Goal: Use online tool/utility: Utilize a website feature to perform a specific function

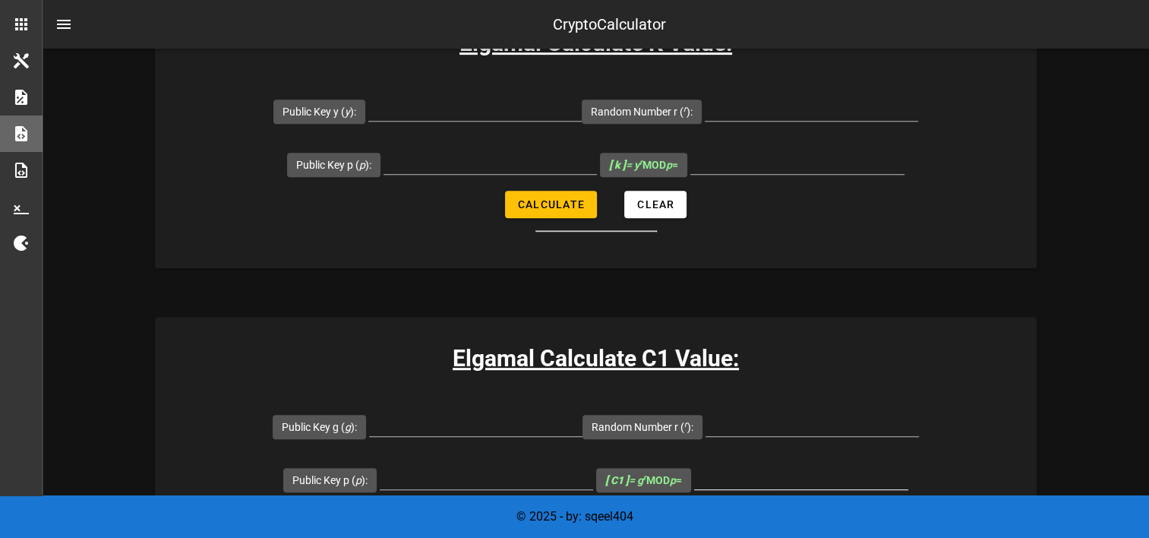
scroll to position [836, 0]
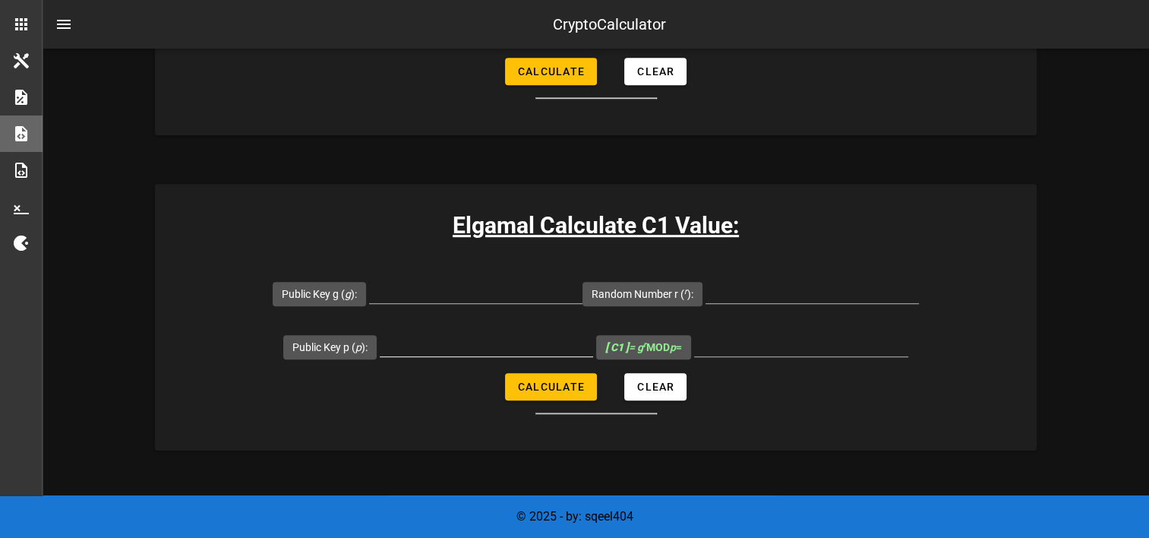
click at [441, 338] on input "Public Key p ( p ):" at bounding box center [486, 344] width 213 height 24
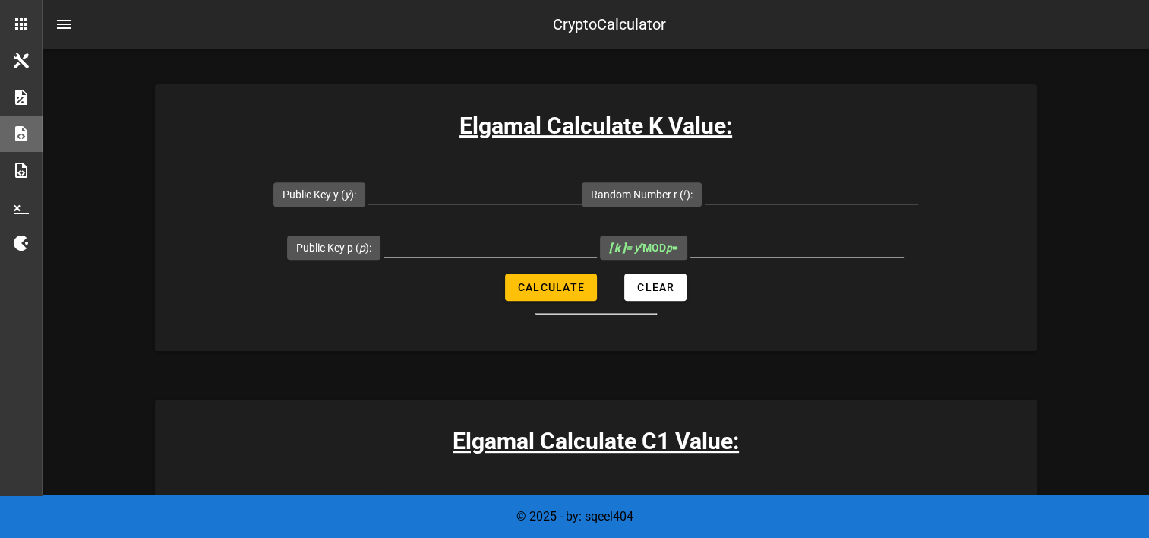
scroll to position [608, 0]
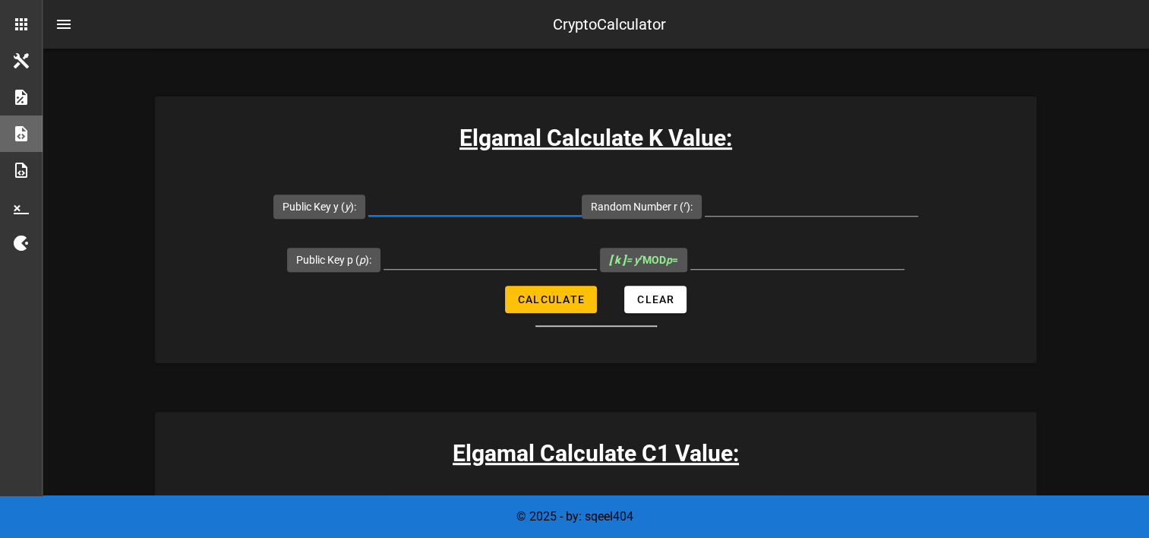
click at [457, 204] on input "Public Key y ( y ):" at bounding box center [474, 203] width 213 height 24
type input "11"
click at [444, 277] on div at bounding box center [490, 280] width 213 height 11
click at [462, 258] on input "Public Key p ( p ):" at bounding box center [490, 257] width 213 height 24
paste input "9754267"
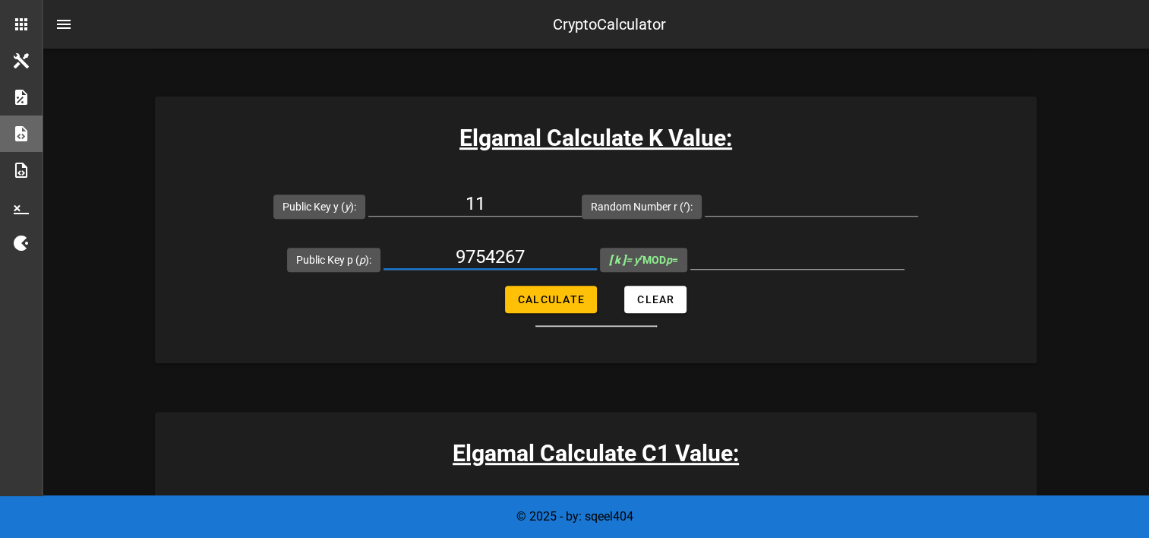
type input "9754267"
click at [749, 214] on input "Random Number r ( r ):" at bounding box center [811, 203] width 213 height 24
type input "7"
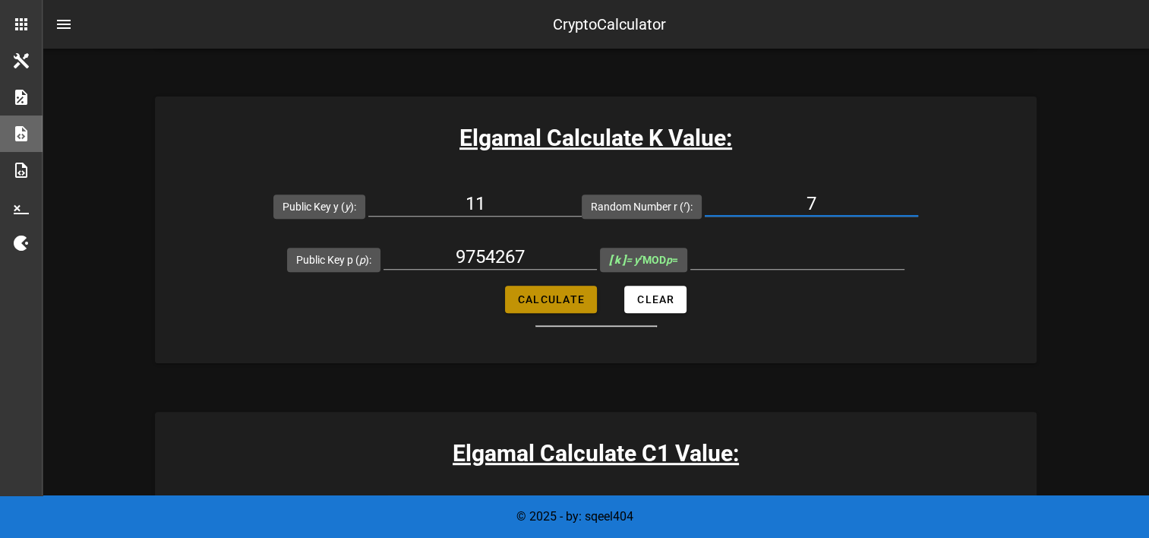
click at [558, 307] on button "Calculate" at bounding box center [551, 299] width 92 height 27
type input "9732904"
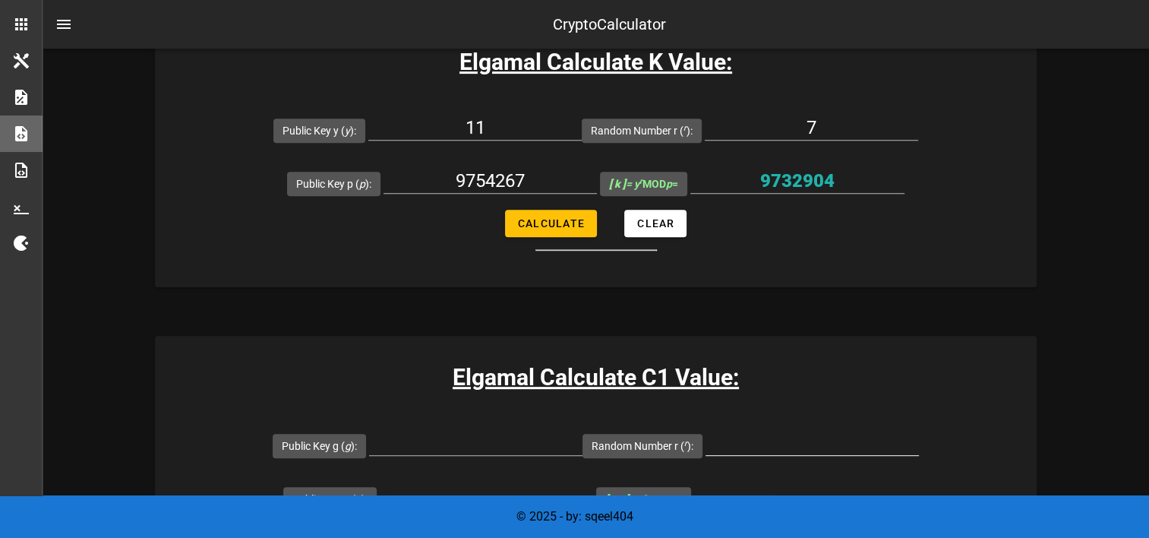
click at [836, 435] on input "Random Number r ( r ):" at bounding box center [812, 443] width 213 height 24
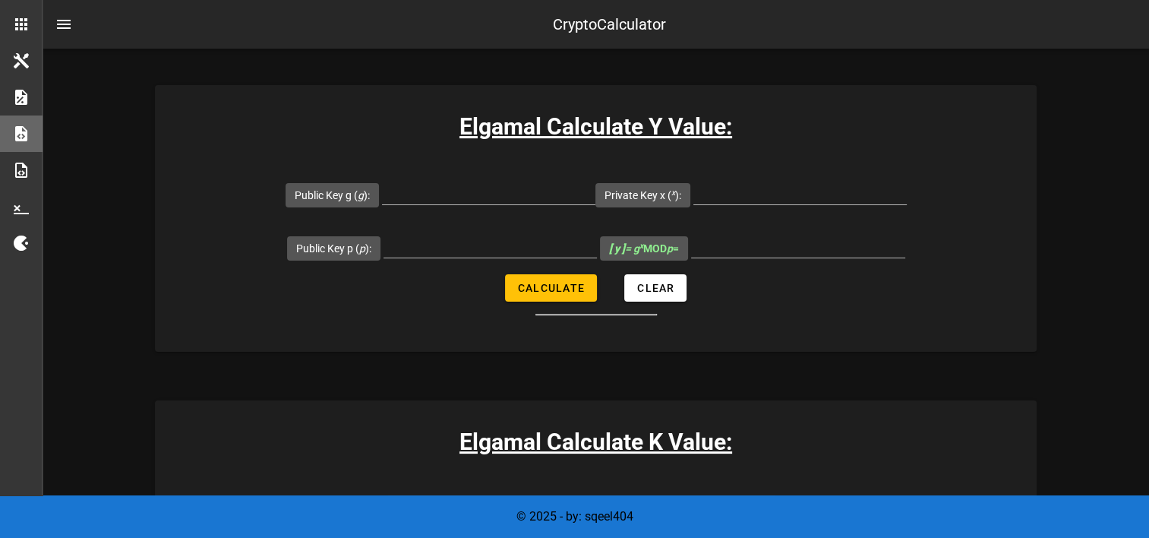
scroll to position [380, 0]
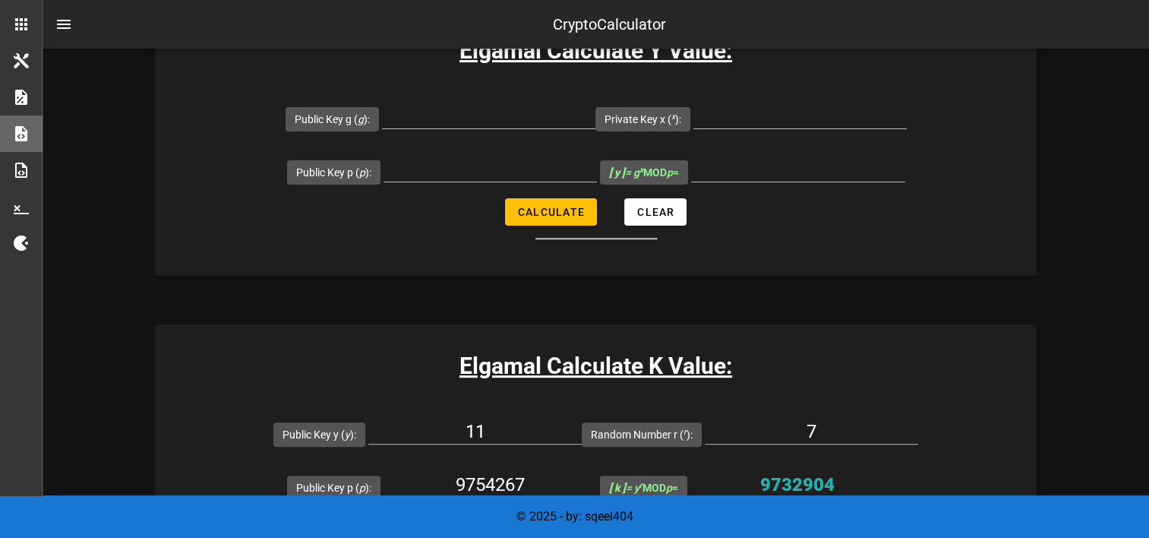
type input "7"
click at [464, 172] on input "Public Key p ( p ):" at bounding box center [490, 169] width 213 height 24
click at [498, 477] on input "9754267" at bounding box center [490, 485] width 213 height 24
click at [498, 476] on input "9754267" at bounding box center [490, 485] width 213 height 24
click at [503, 182] on div at bounding box center [490, 169] width 213 height 24
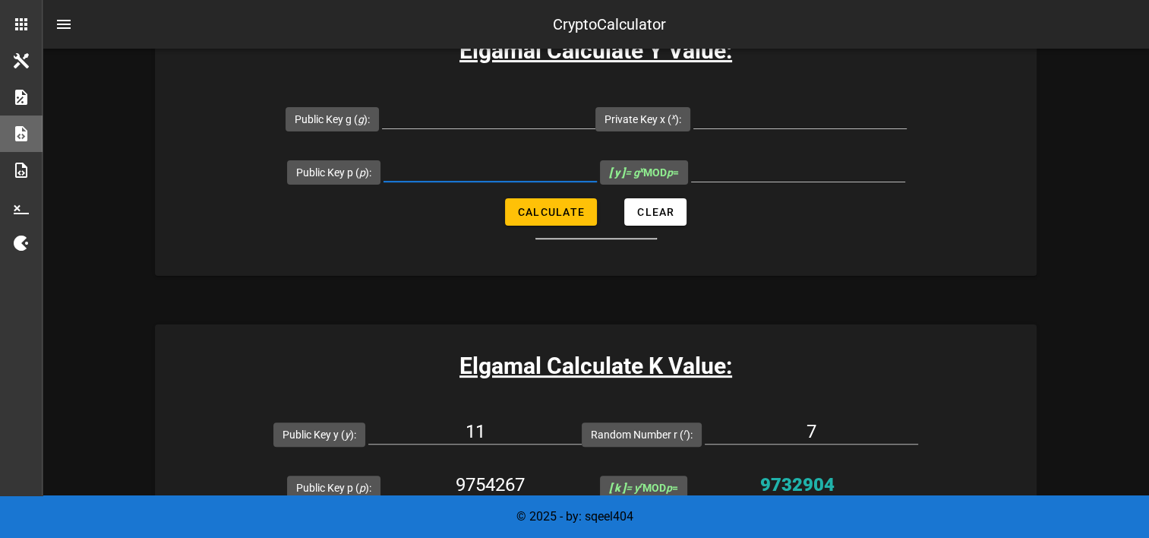
paste input "9754267"
type input "9754267"
click at [486, 424] on input "11" at bounding box center [474, 431] width 213 height 24
click at [535, 121] on input "Public Key g ( g ):" at bounding box center [488, 116] width 213 height 24
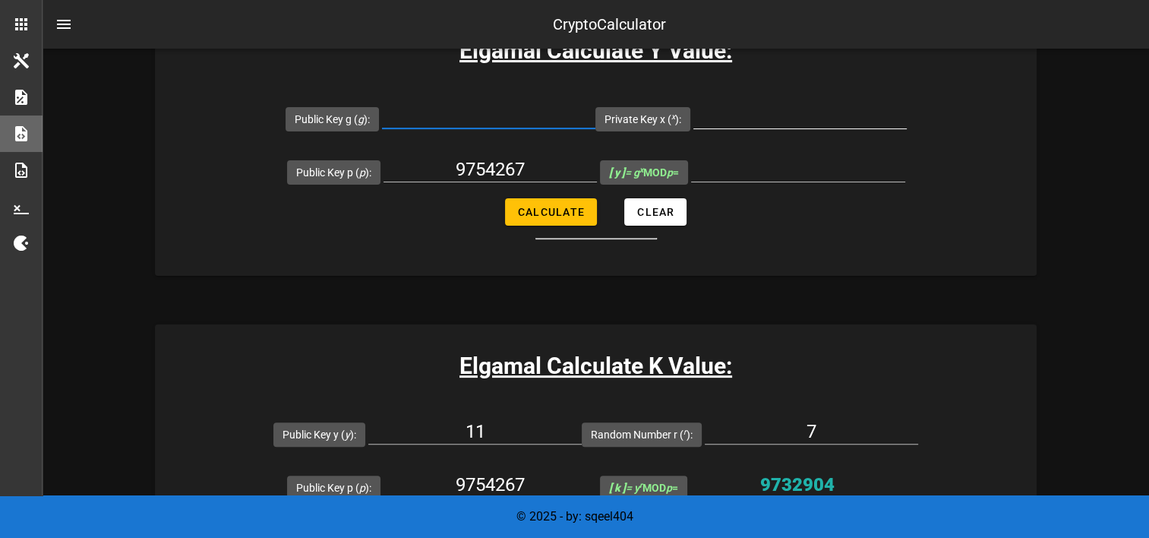
paste input "11"
type input "11"
click at [820, 113] on input "Private Key x ( x ):" at bounding box center [800, 116] width 213 height 24
type input "7"
click at [571, 207] on span "Calculate" at bounding box center [551, 212] width 68 height 12
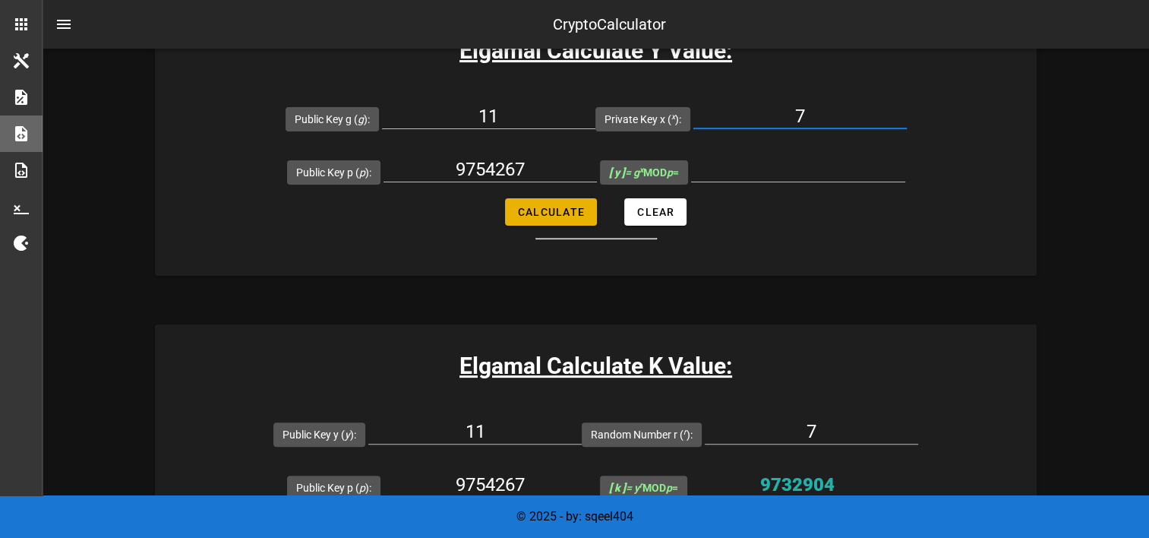
type input "9732904"
click at [827, 163] on input "9732904" at bounding box center [798, 169] width 214 height 24
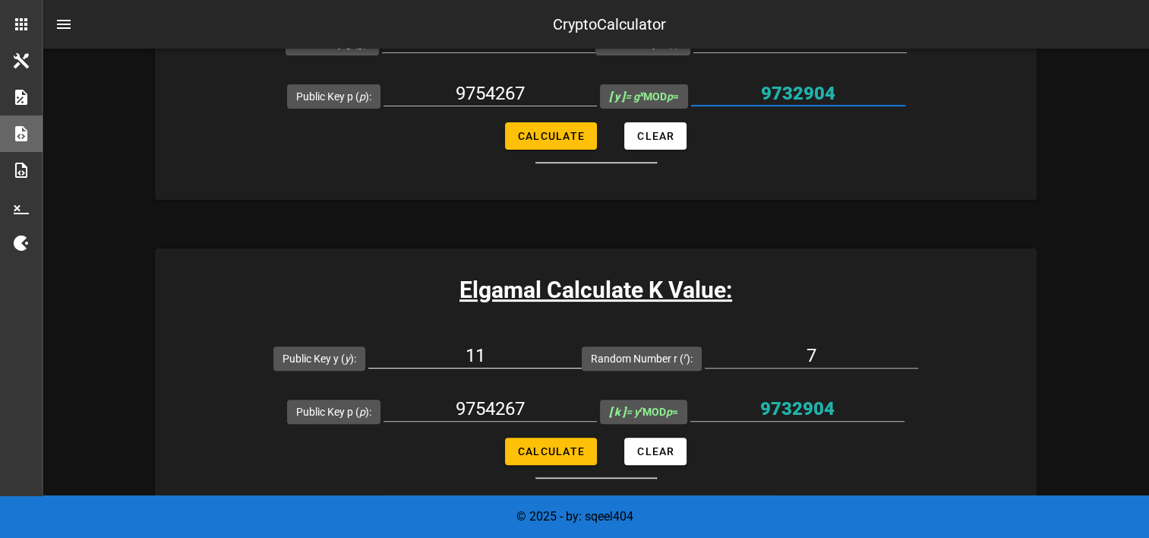
click at [489, 353] on input "11" at bounding box center [474, 355] width 213 height 24
paste input "9732904"
type input "9732904"
click at [553, 445] on span "Calculate" at bounding box center [551, 451] width 68 height 12
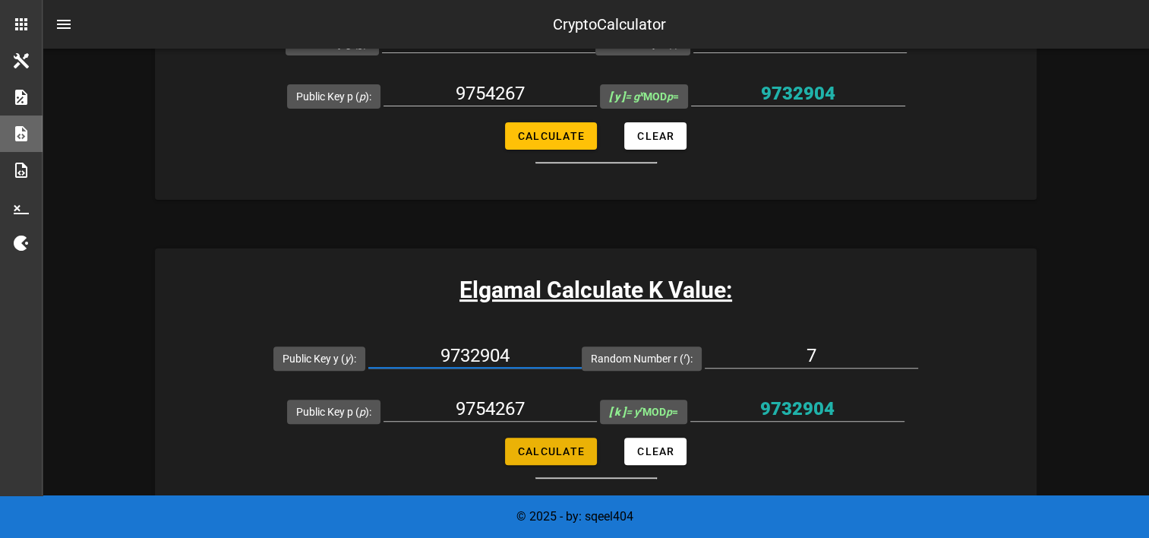
type input "2503516"
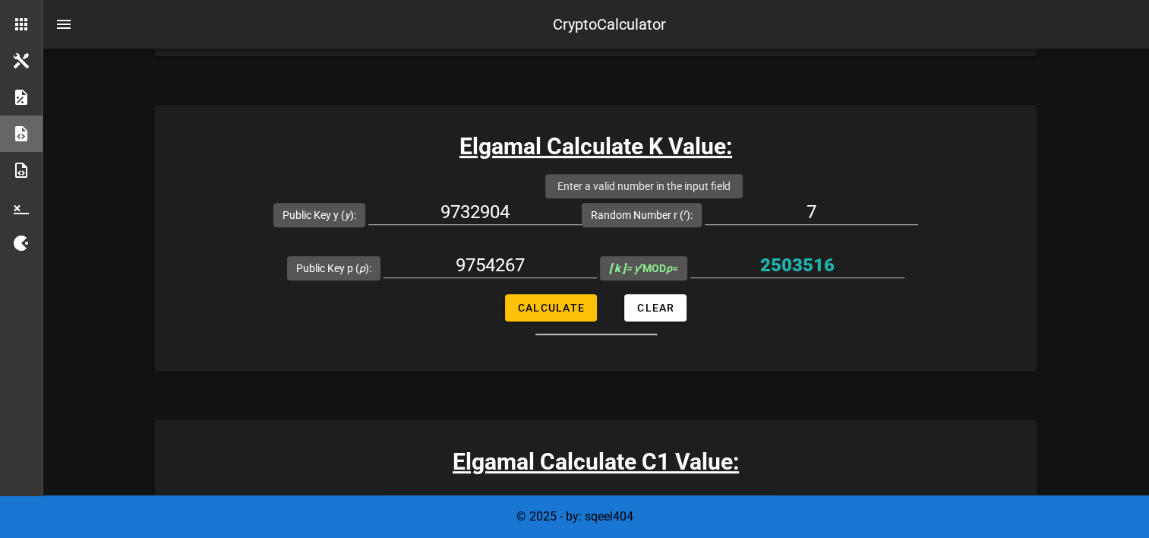
scroll to position [608, 0]
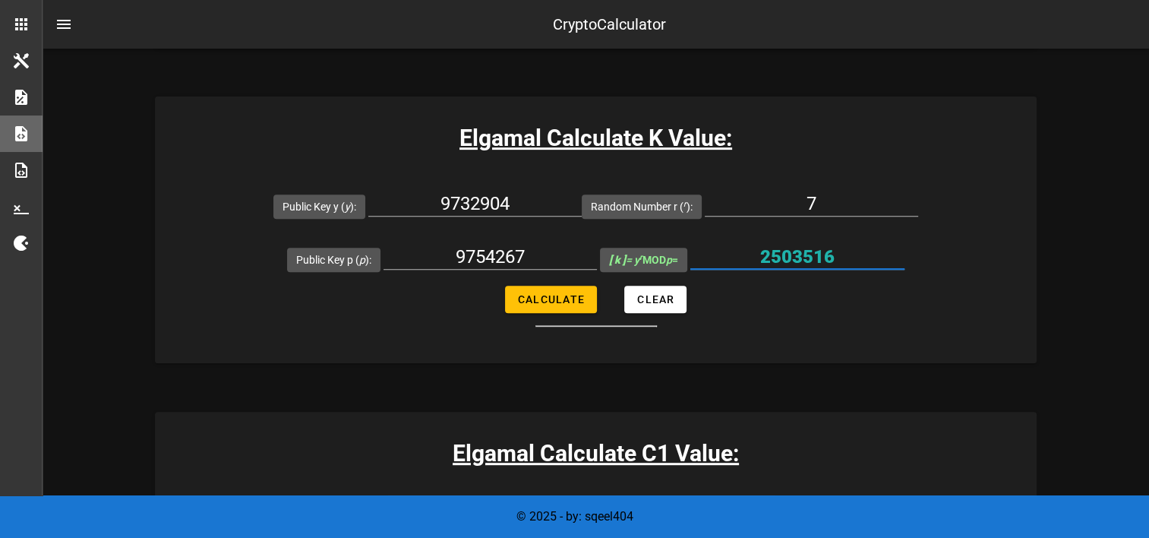
click at [793, 252] on input "2503516" at bounding box center [798, 257] width 214 height 24
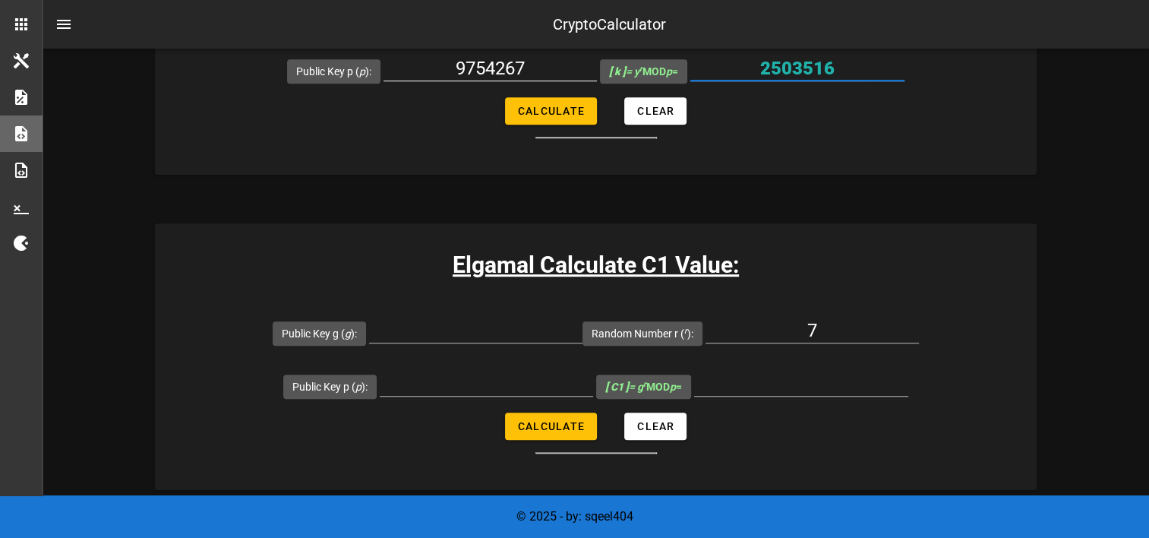
scroll to position [760, 0]
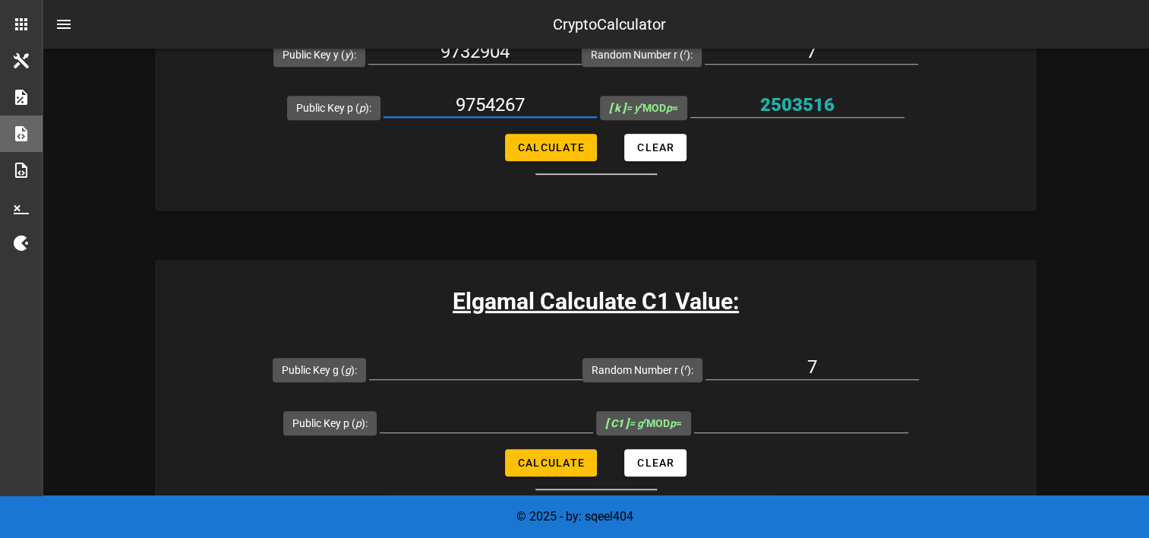
click at [489, 112] on input "9754267" at bounding box center [490, 105] width 213 height 24
click at [480, 422] on input "Public Key p ( p ):" at bounding box center [486, 420] width 213 height 24
paste input "9754267"
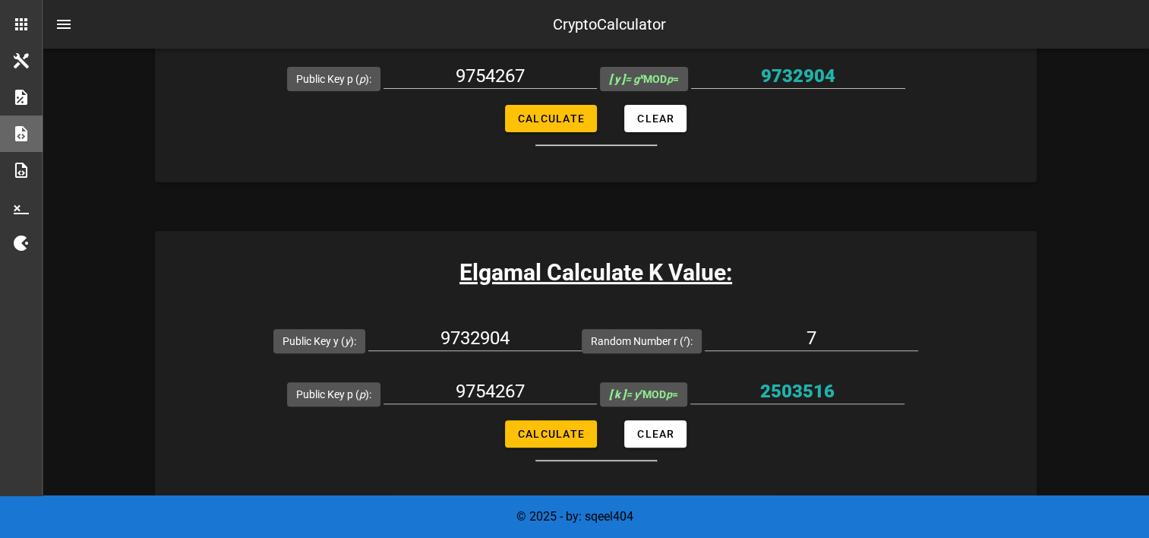
scroll to position [380, 0]
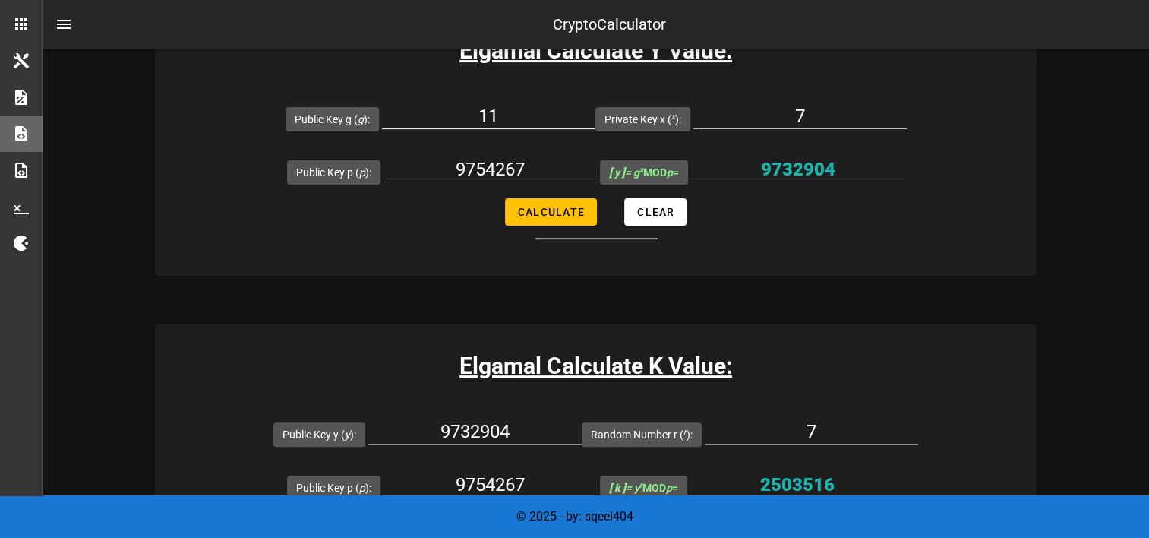
type input "9754267"
click at [493, 104] on input "11" at bounding box center [488, 116] width 213 height 24
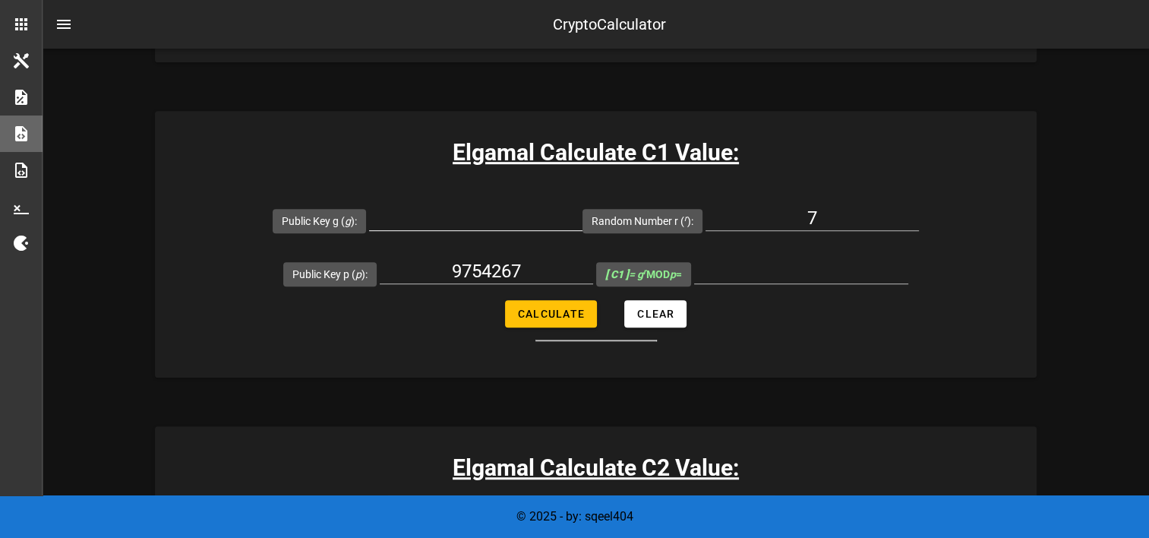
scroll to position [912, 0]
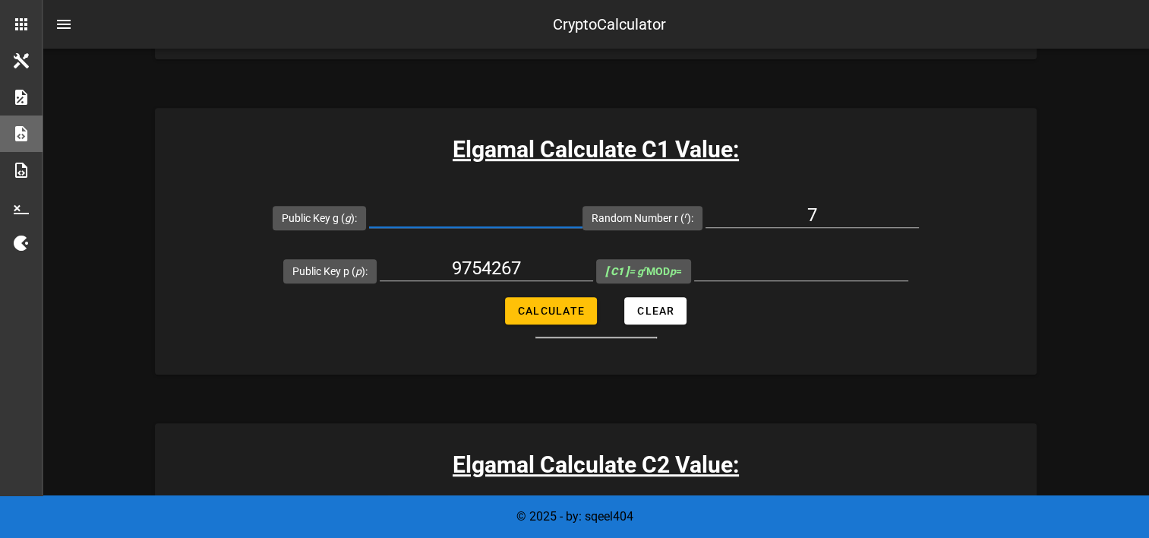
click at [508, 209] on input "Public Key g ( g ):" at bounding box center [475, 215] width 213 height 24
paste input "11"
type input "11"
click at [547, 302] on button "Calculate" at bounding box center [551, 310] width 92 height 27
type input "9732904"
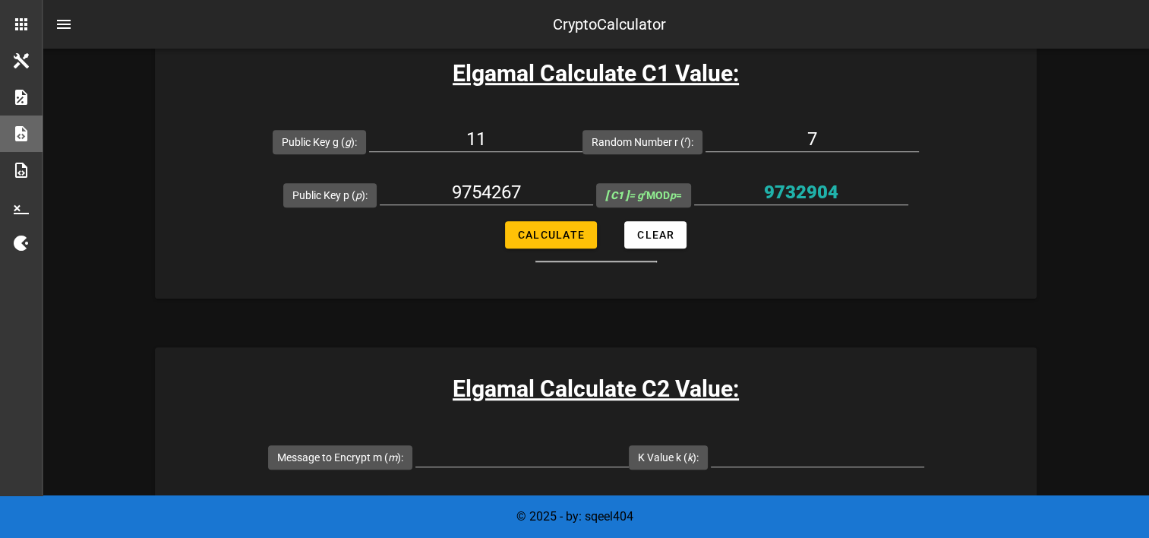
scroll to position [1064, 0]
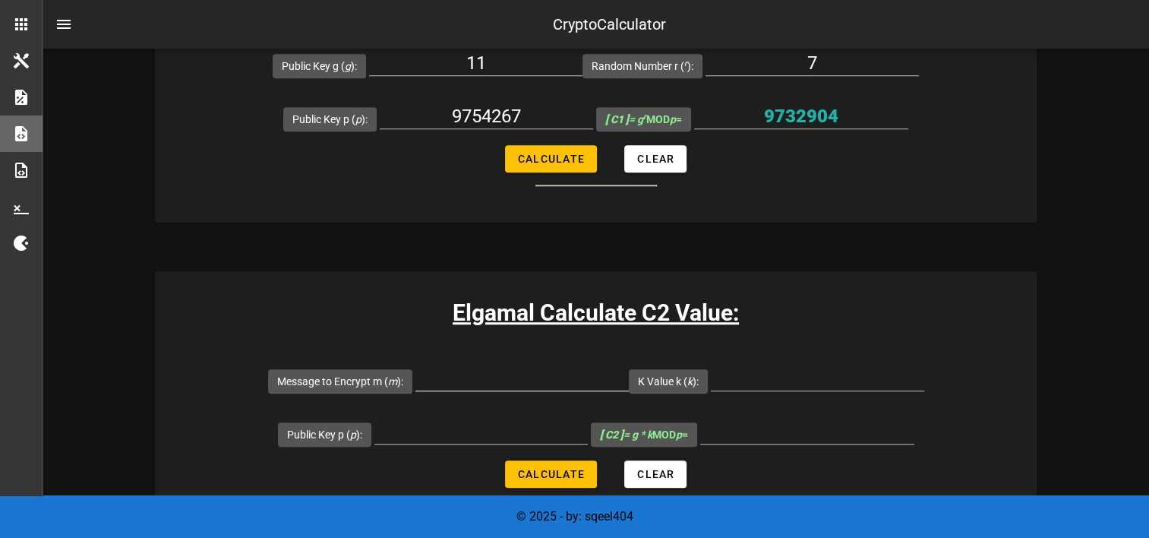
click at [513, 388] on input "Message to Encrypt m ( m ):" at bounding box center [522, 378] width 213 height 24
click at [513, 388] on div at bounding box center [522, 378] width 213 height 24
type input "2025"
click at [795, 374] on input "K Value k ( k ):" at bounding box center [817, 378] width 213 height 24
click at [441, 428] on input "Public Key p ( p ):" at bounding box center [481, 431] width 213 height 24
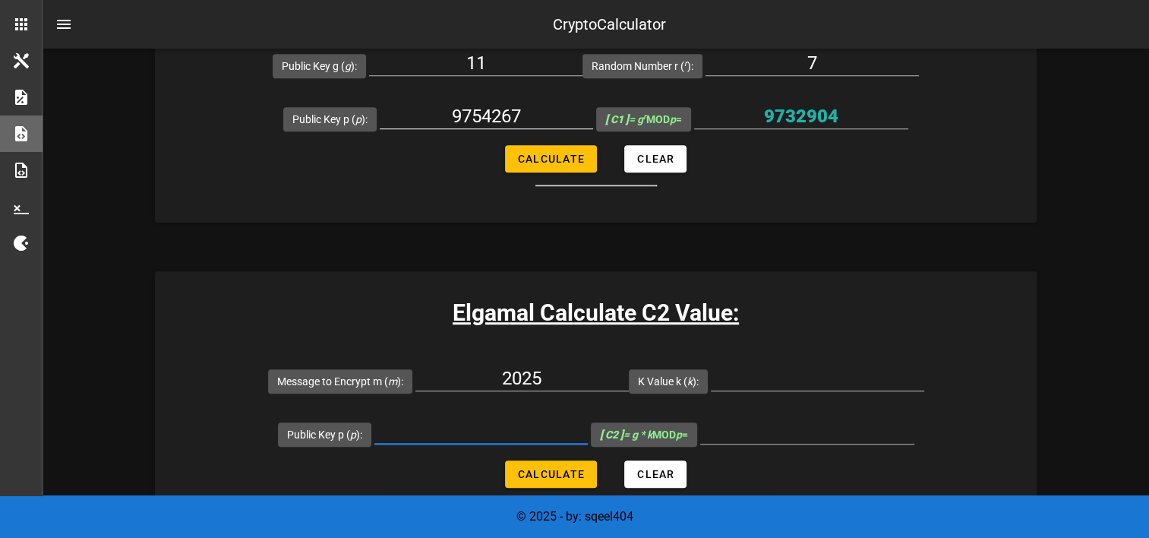
click at [507, 112] on input "9754267" at bounding box center [486, 116] width 213 height 24
click at [432, 437] on input "Public Key p ( p ):" at bounding box center [481, 431] width 213 height 24
paste input "9754267"
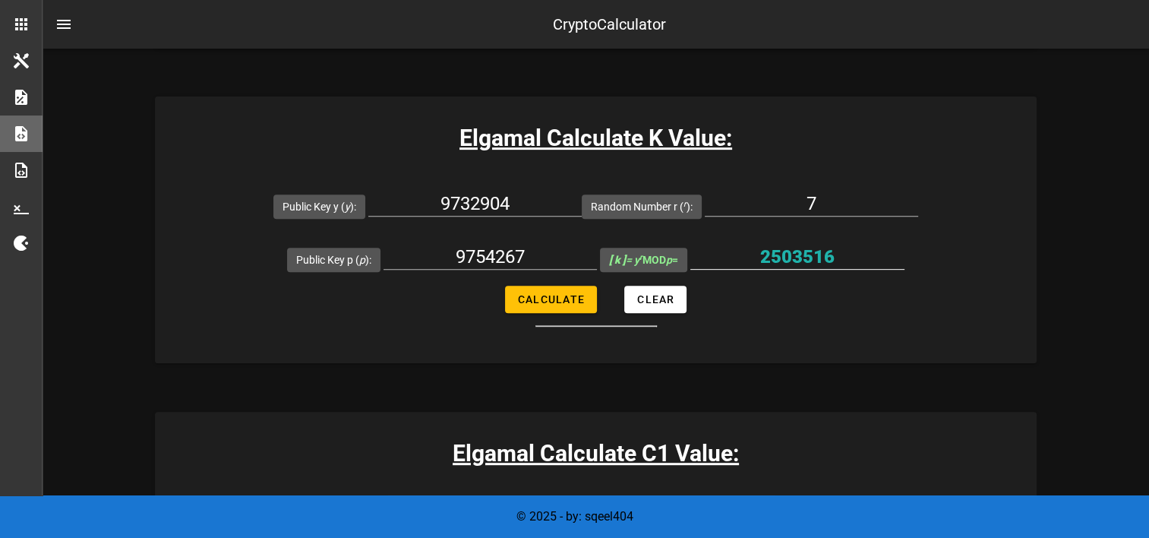
type input "9754267"
click at [797, 247] on input "2503516" at bounding box center [798, 257] width 214 height 24
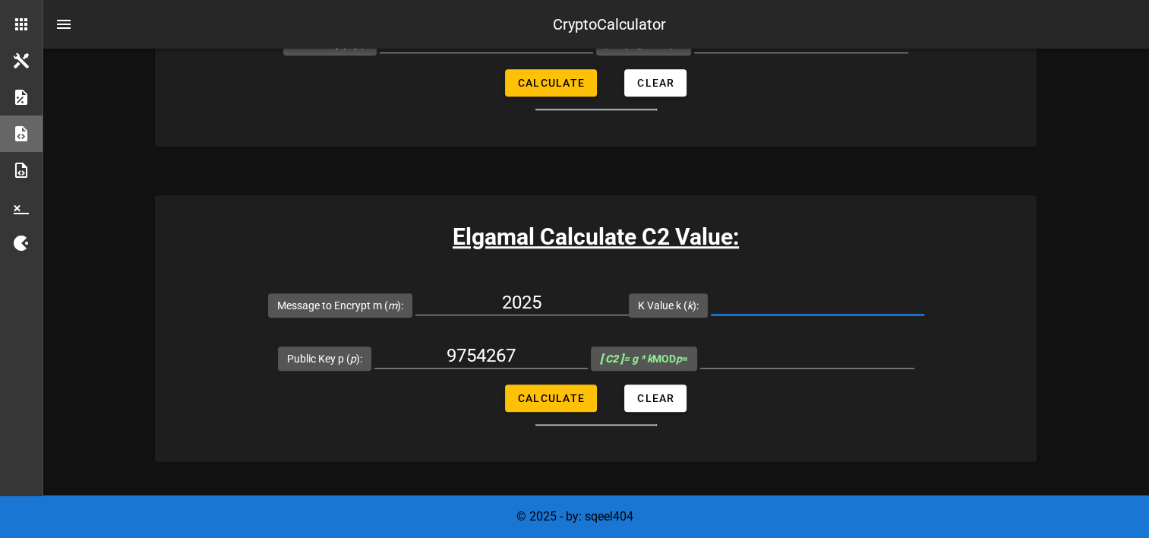
click at [805, 295] on input "K Value k ( k ):" at bounding box center [817, 302] width 213 height 24
paste input "2503516"
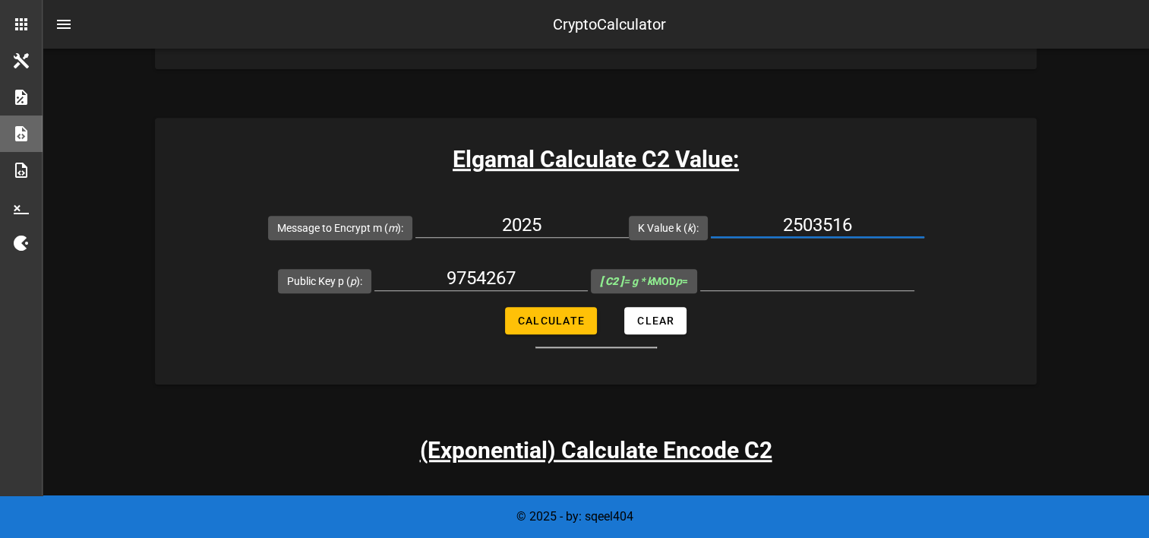
scroll to position [1291, 0]
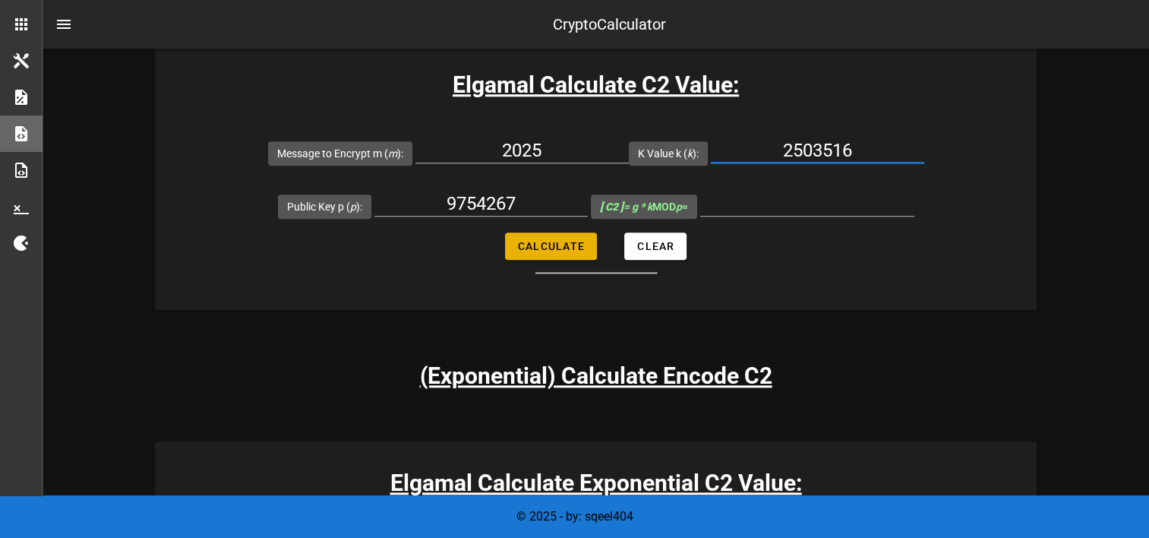
type input "2503516"
click at [553, 251] on button "Calculate" at bounding box center [551, 245] width 92 height 27
type input "7155327"
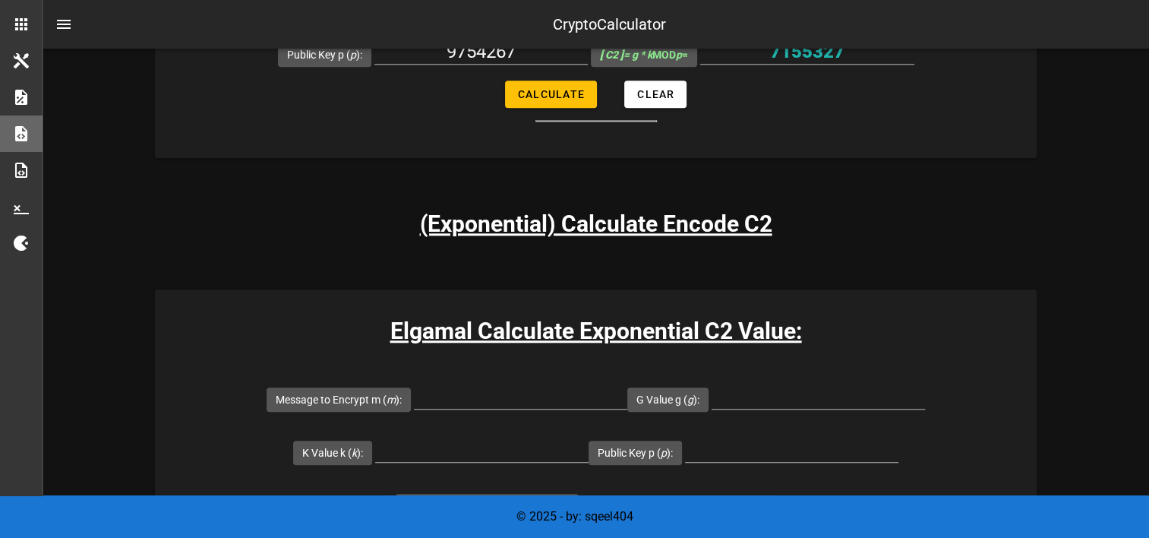
scroll to position [1519, 0]
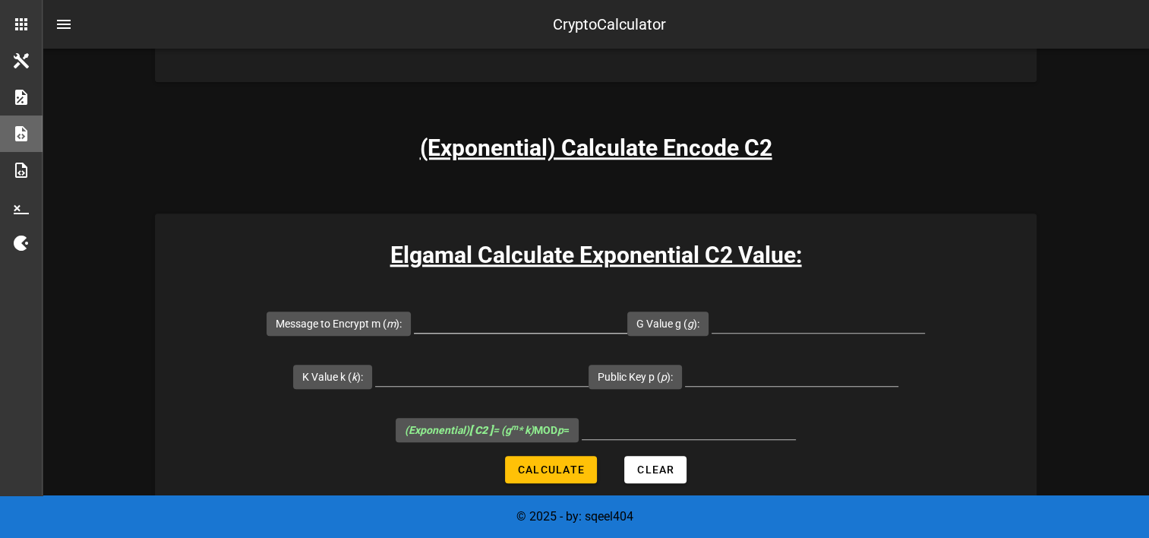
click at [569, 316] on input "Message to Encrypt m ( m ):" at bounding box center [520, 320] width 213 height 24
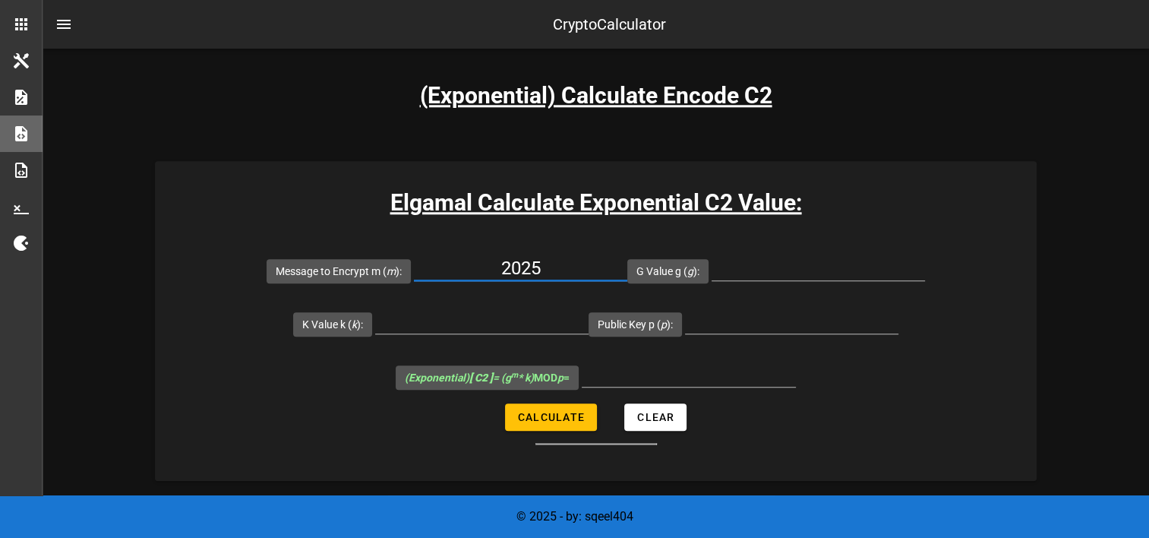
scroll to position [1595, 0]
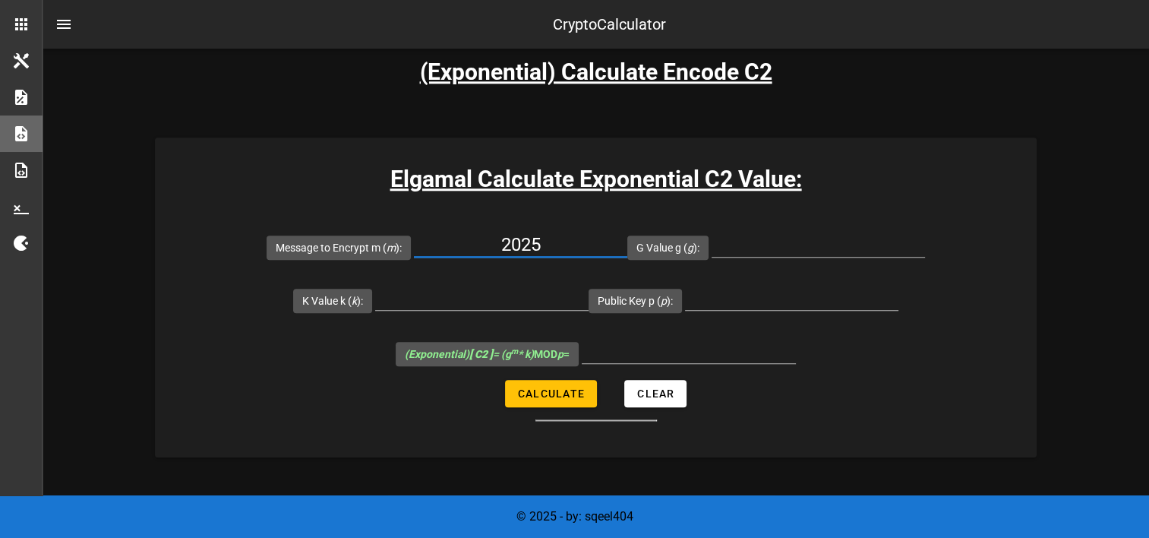
type input "2025"
click at [848, 255] on div at bounding box center [818, 244] width 213 height 24
type input "11"
click at [532, 302] on input "K Value k ( k ):" at bounding box center [481, 298] width 213 height 24
paste input "2503516"
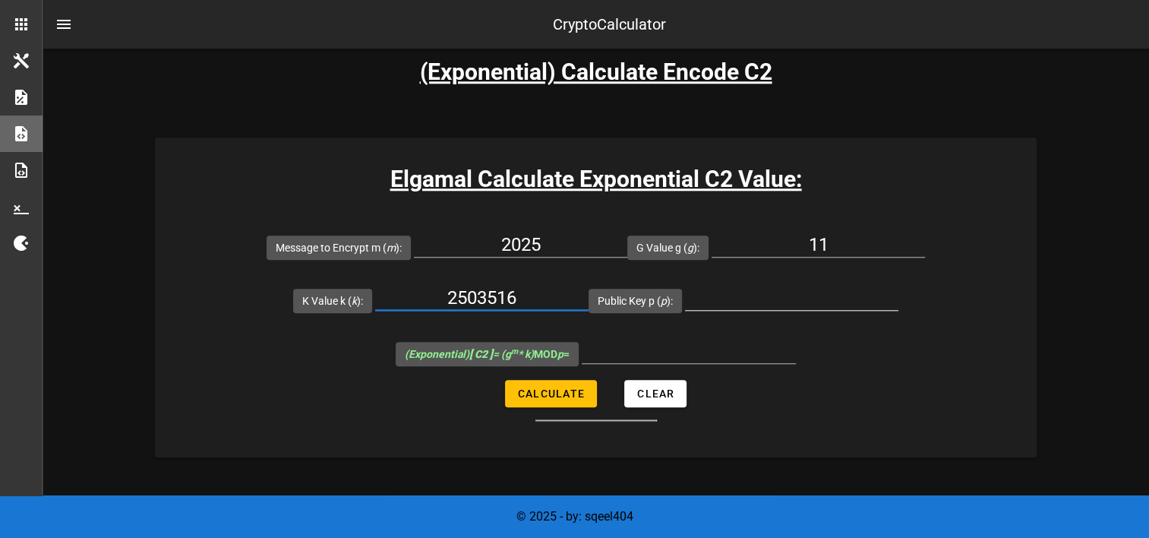
type input "2503516"
click at [790, 316] on div at bounding box center [791, 321] width 213 height 11
click at [776, 304] on input "Public Key p ( p ):" at bounding box center [791, 298] width 213 height 24
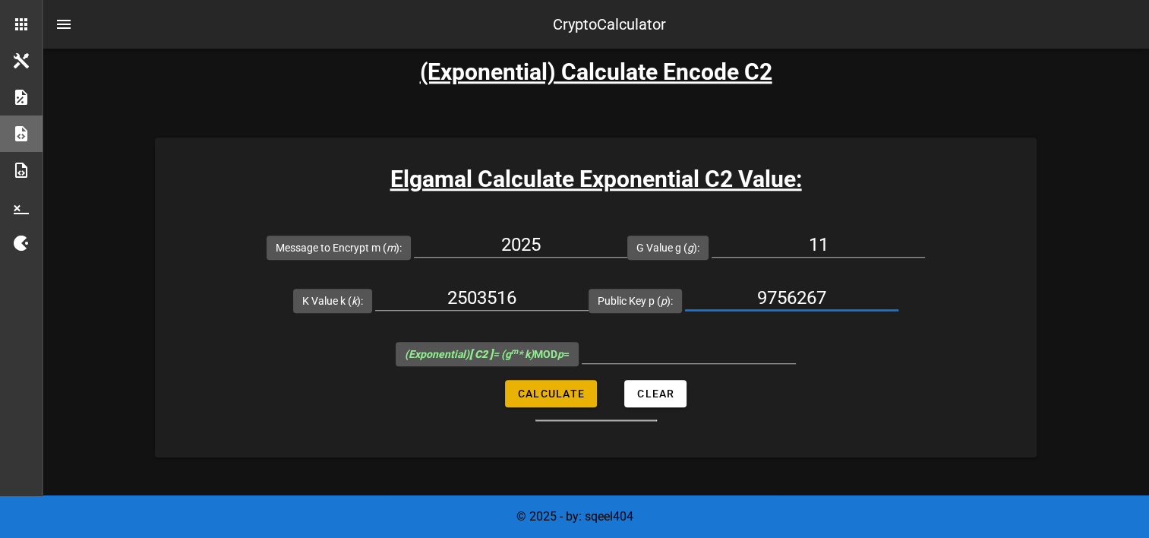
type input "9756267"
click at [559, 388] on span "Calculate" at bounding box center [551, 393] width 68 height 12
type input "8382023"
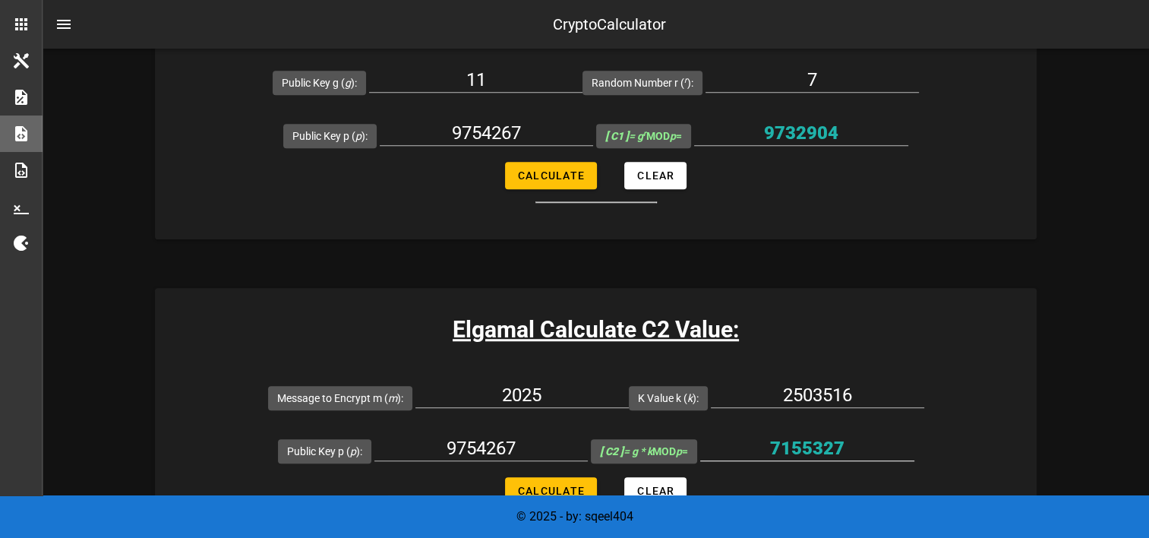
scroll to position [912, 0]
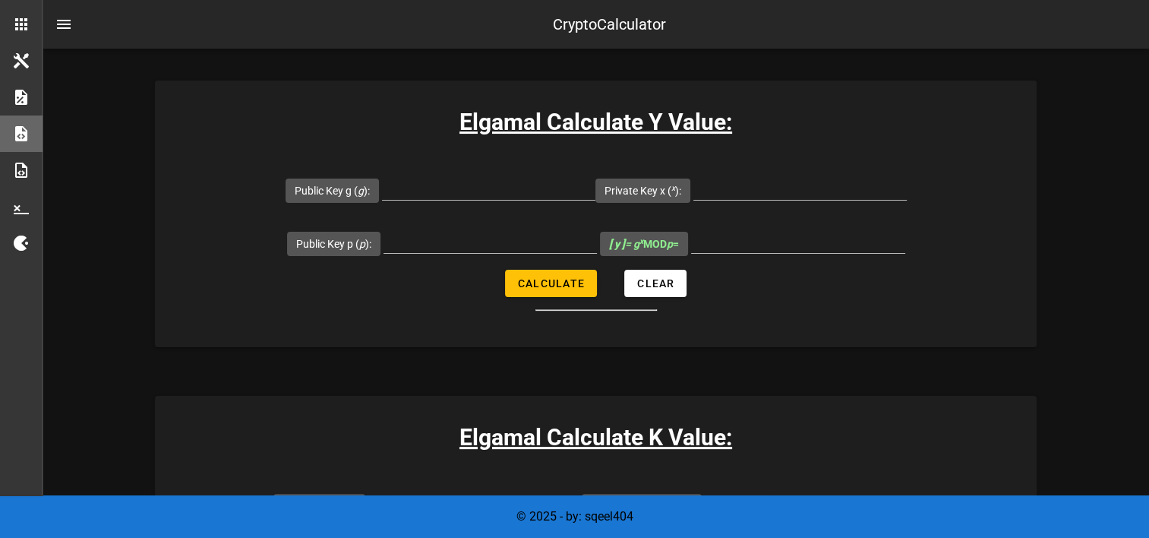
scroll to position [304, 0]
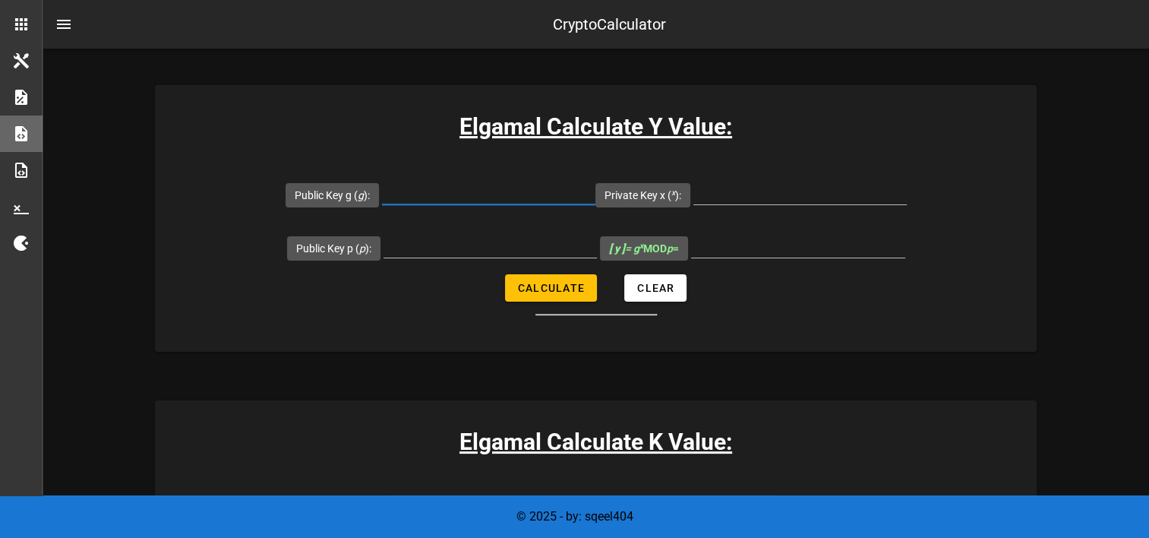
click at [546, 201] on input "Public Key g ( g ):" at bounding box center [488, 192] width 213 height 24
click at [405, 245] on input "Public Key p ( p ):" at bounding box center [490, 245] width 213 height 24
paste input "1153489927256167624492531371701433174049009453260983495981434692190568986986226…"
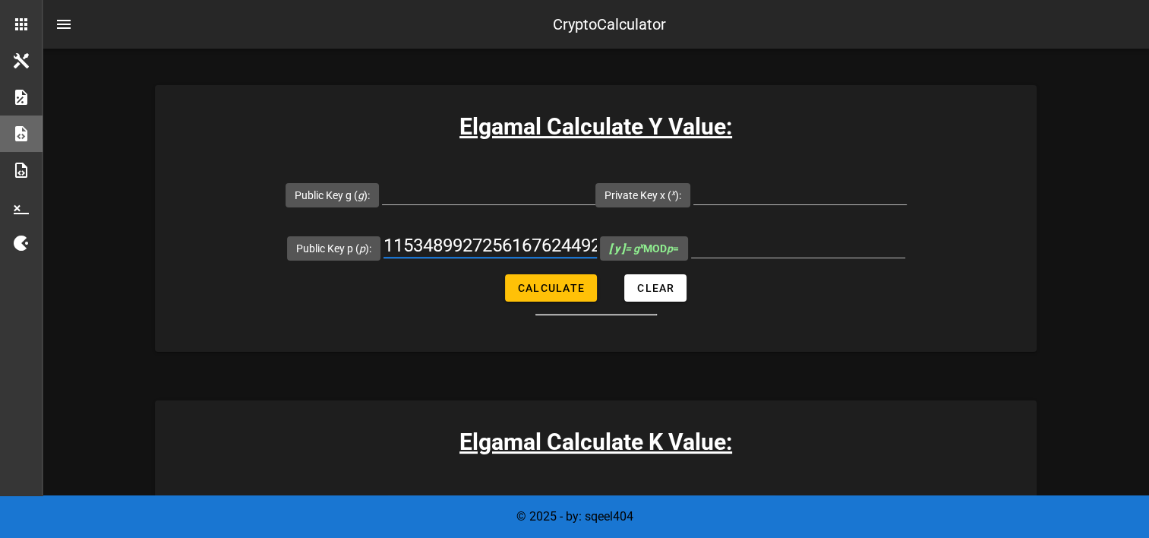
scroll to position [0, 1389]
type input "1153489927256167624492531371701433174049009453260983495981434692190568986986226…"
click at [484, 189] on input "Public Key g ( g ):" at bounding box center [488, 192] width 213 height 24
paste input "2"
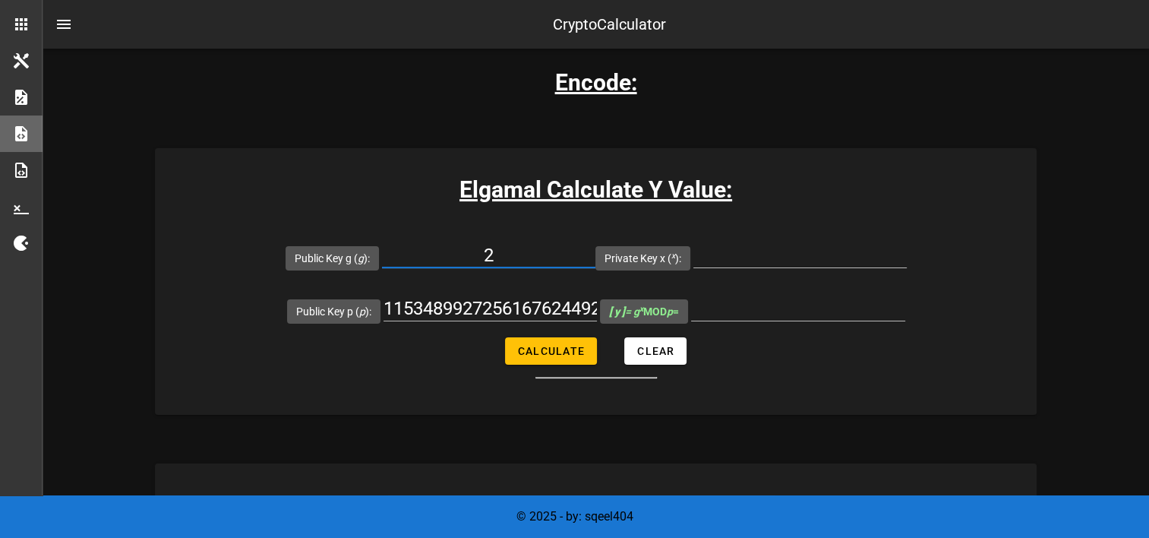
scroll to position [228, 0]
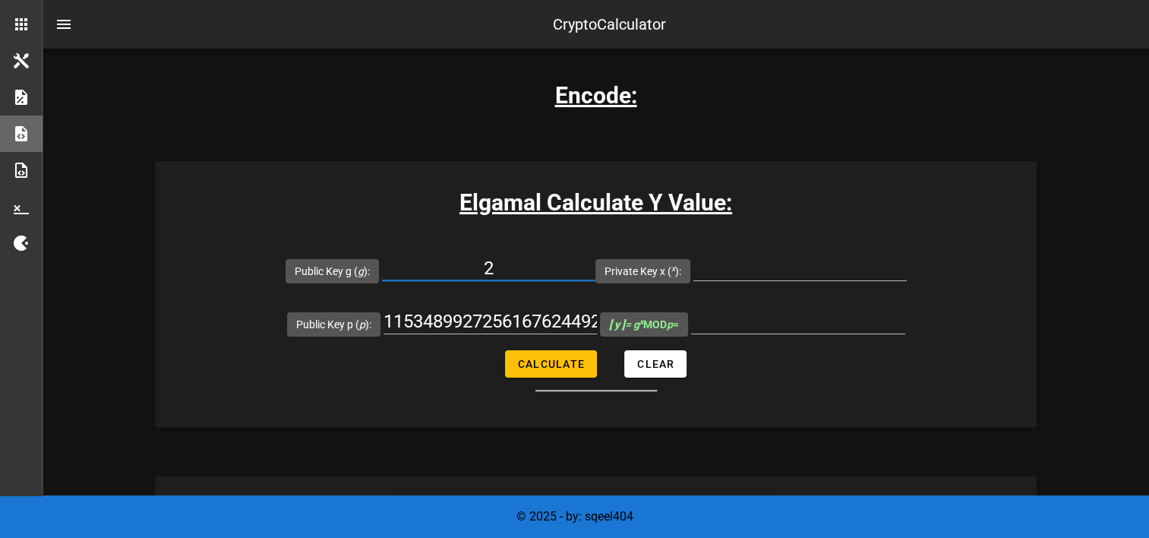
drag, startPoint x: 488, startPoint y: 277, endPoint x: 514, endPoint y: 281, distance: 25.4
click at [514, 281] on div "2" at bounding box center [488, 276] width 213 height 41
type input "29"
click at [493, 334] on div "1153489927256167624492531371701433174049009453260983495981434692190568986986226…" at bounding box center [490, 321] width 213 height 24
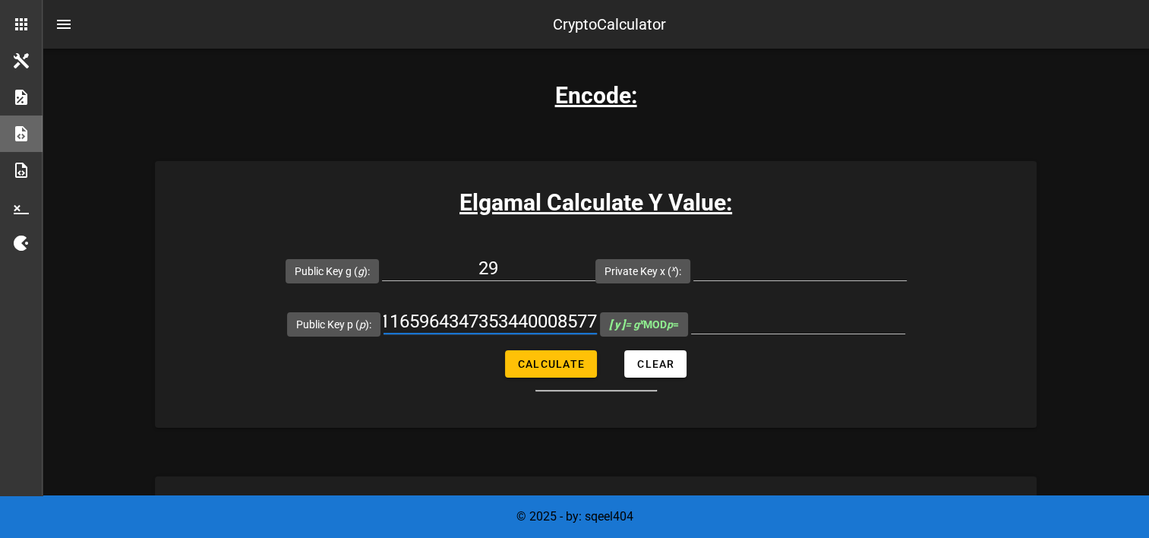
click at [493, 334] on div "1153489927256167624492531371701433174049009453260983495981434692190568986986226…" at bounding box center [490, 321] width 213 height 24
click at [491, 321] on input "1153489927256167624492531371701433174049009453260983495981434692190568986986226…" at bounding box center [490, 321] width 213 height 24
type input "29"
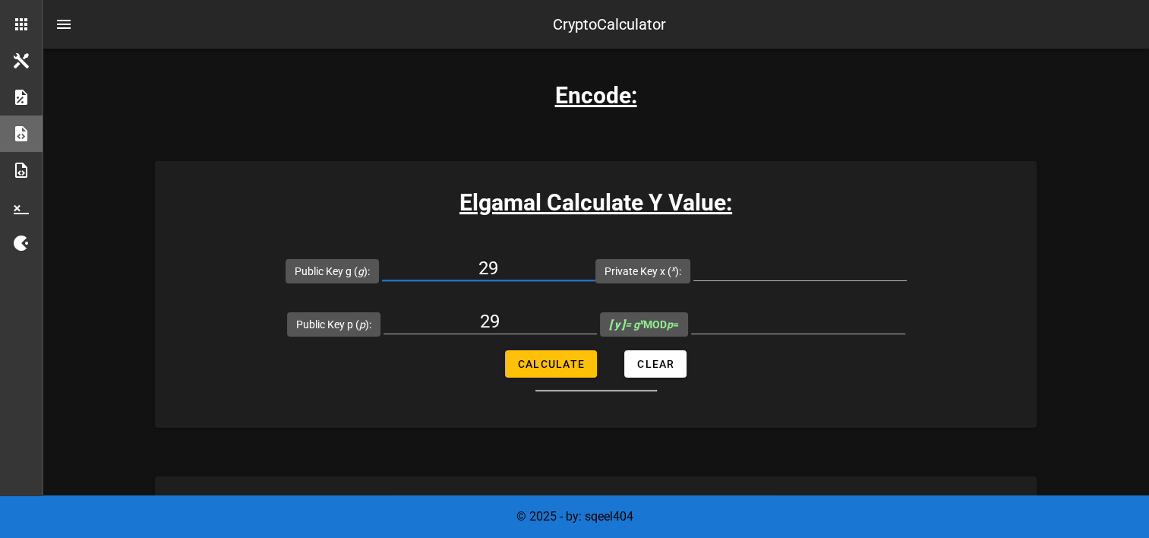
drag, startPoint x: 526, startPoint y: 270, endPoint x: 586, endPoint y: 292, distance: 64.9
click at [530, 270] on input "29" at bounding box center [488, 268] width 213 height 24
drag, startPoint x: 513, startPoint y: 273, endPoint x: 533, endPoint y: 273, distance: 20.5
click at [533, 273] on input "1" at bounding box center [488, 268] width 213 height 24
type input "5"
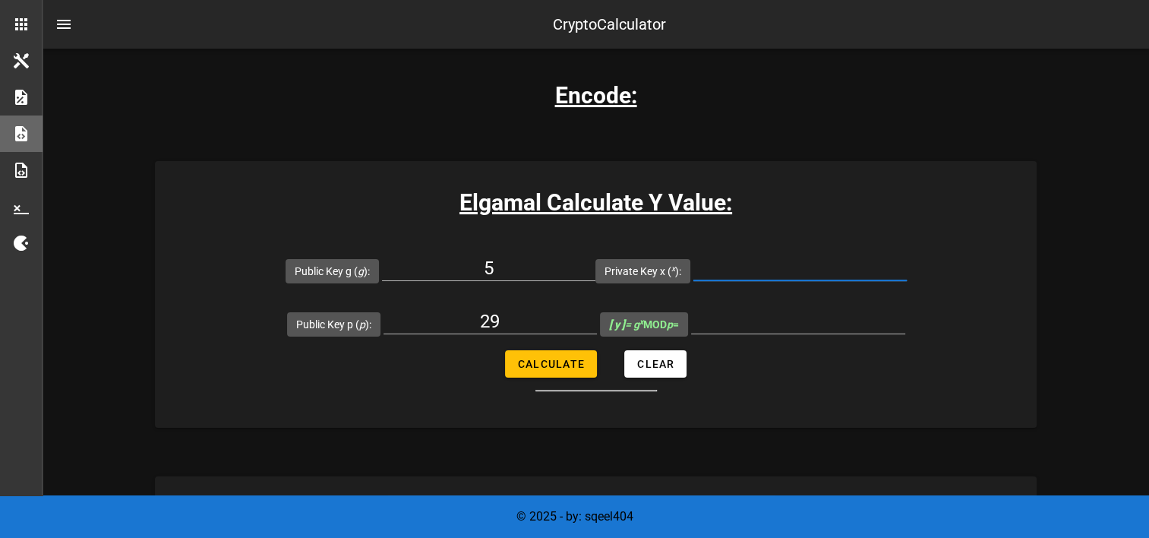
click at [753, 276] on input "Private Key x ( x ):" at bounding box center [800, 268] width 213 height 24
type input "3"
click at [568, 368] on span "Calculate" at bounding box center [551, 364] width 68 height 12
type input "9"
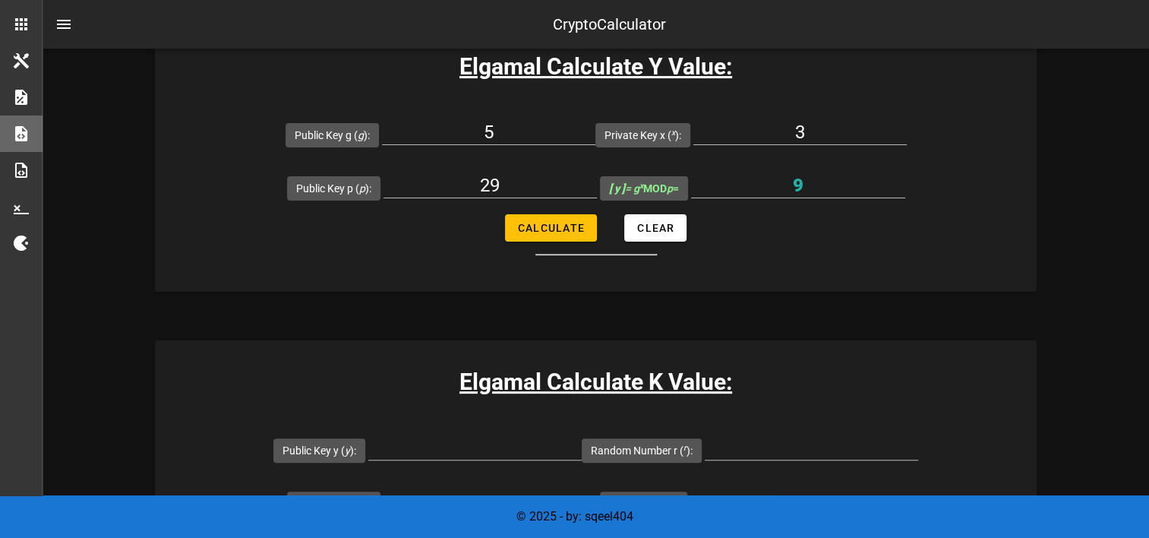
scroll to position [456, 0]
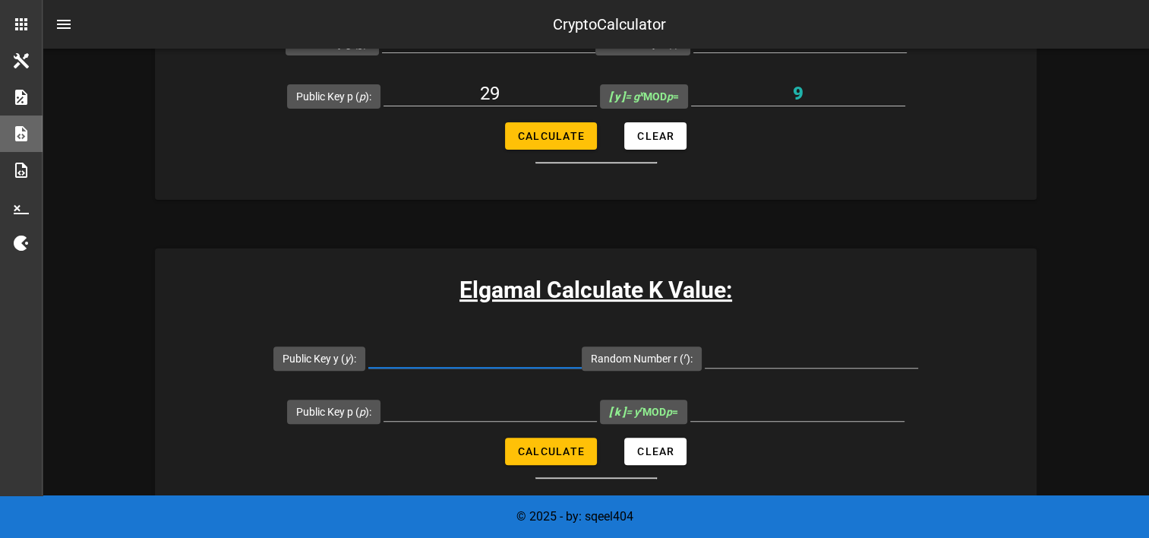
click at [520, 358] on input "Public Key y ( y ):" at bounding box center [474, 355] width 213 height 24
type input "9"
click at [477, 410] on input "Public Key p ( p ):" at bounding box center [490, 409] width 213 height 24
type input "29"
click at [807, 349] on input "Random Number r ( r ):" at bounding box center [811, 355] width 213 height 24
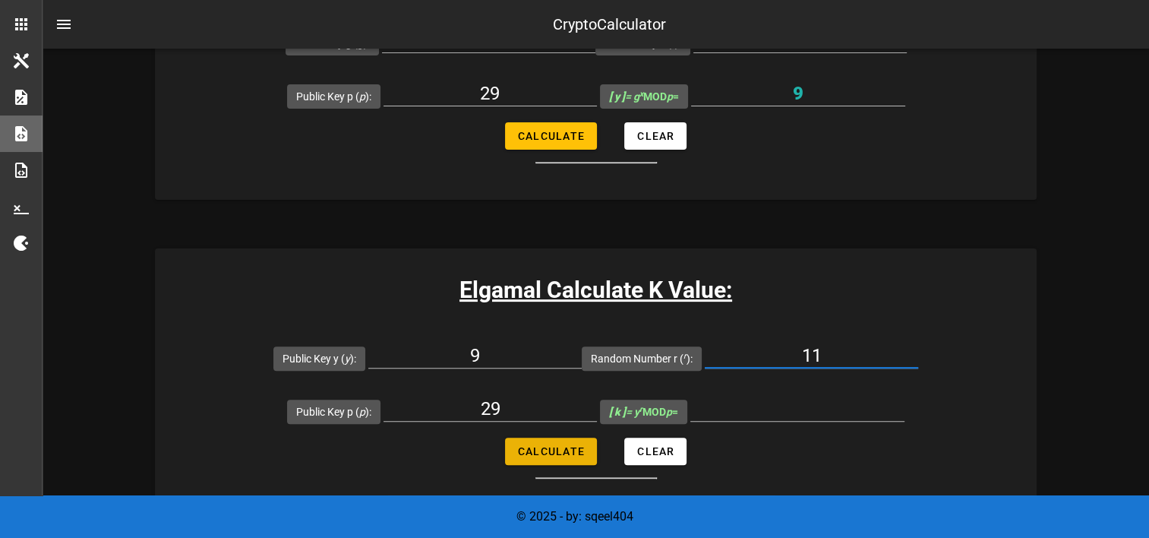
type input "11"
drag, startPoint x: 557, startPoint y: 455, endPoint x: 583, endPoint y: 436, distance: 32.7
click at [557, 456] on span "Calculate" at bounding box center [551, 451] width 68 height 12
type input "22"
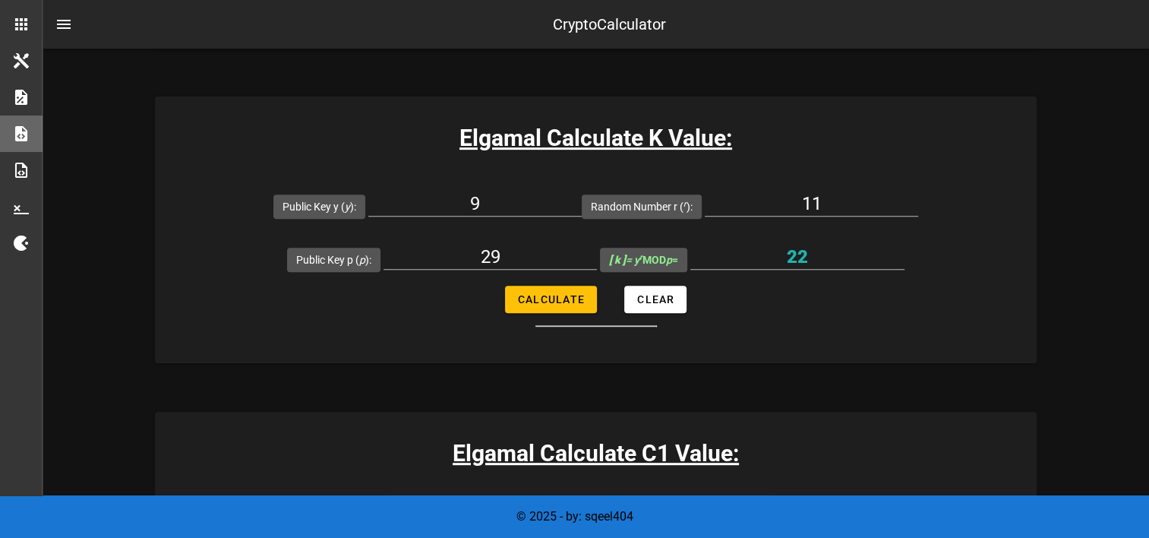
scroll to position [760, 0]
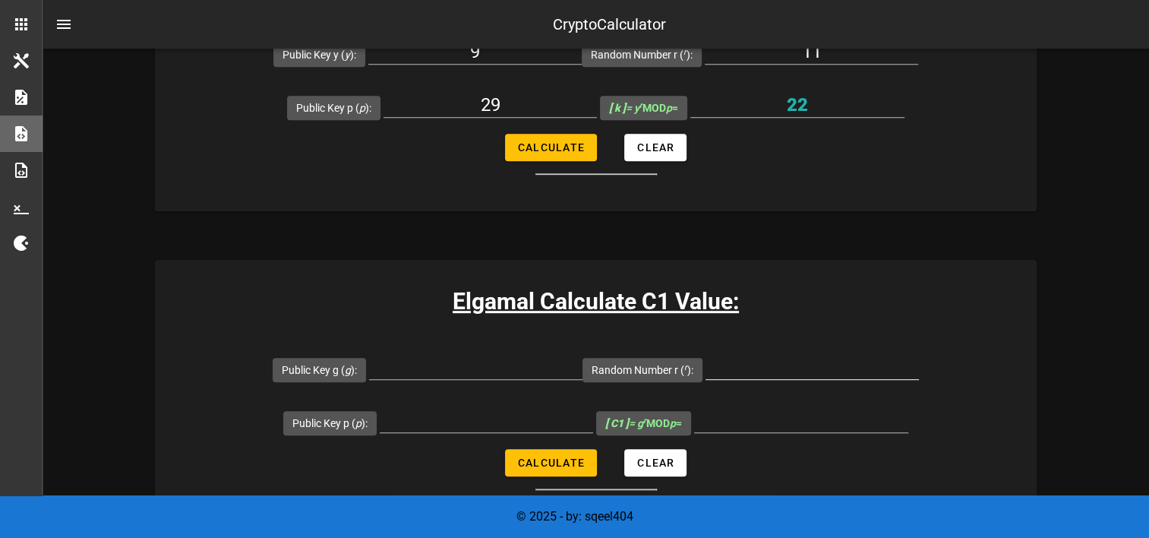
click at [777, 359] on input "Random Number r ( r ):" at bounding box center [812, 367] width 213 height 24
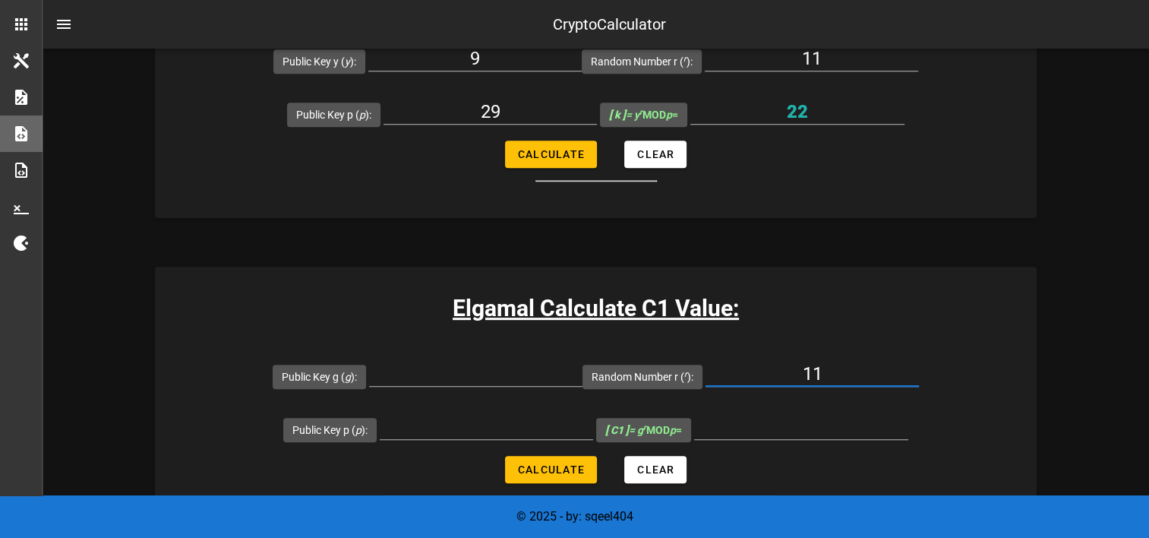
scroll to position [836, 0]
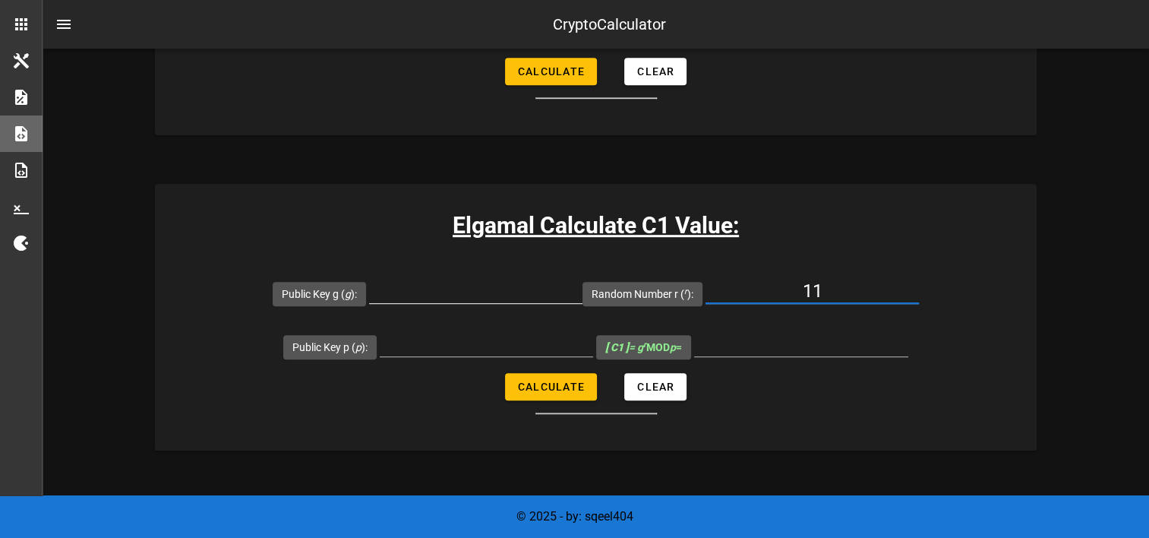
type input "11"
click at [501, 299] on input "Public Key g ( g ):" at bounding box center [475, 291] width 213 height 24
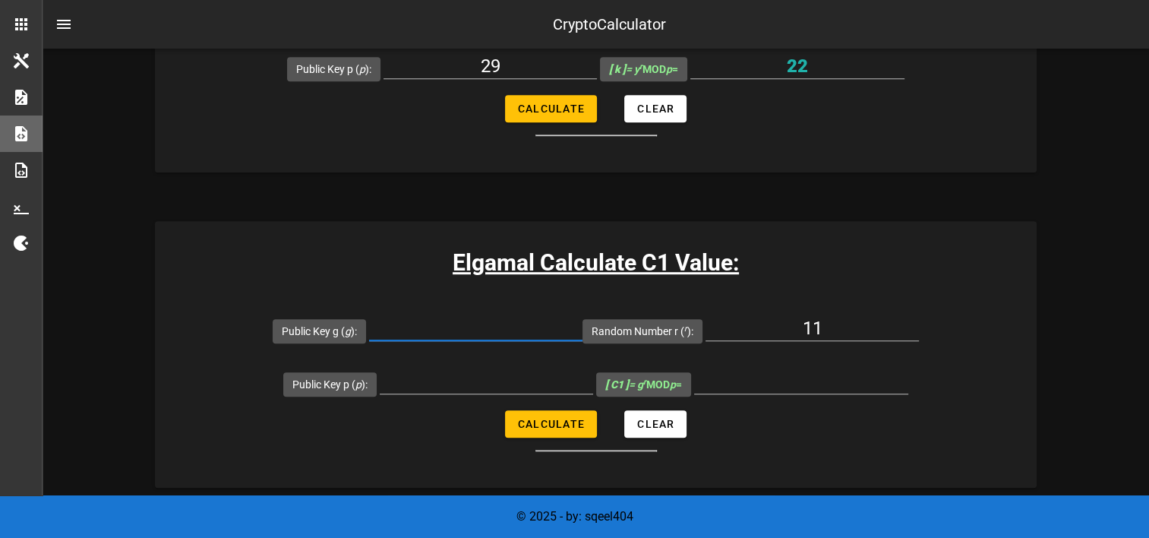
scroll to position [912, 0]
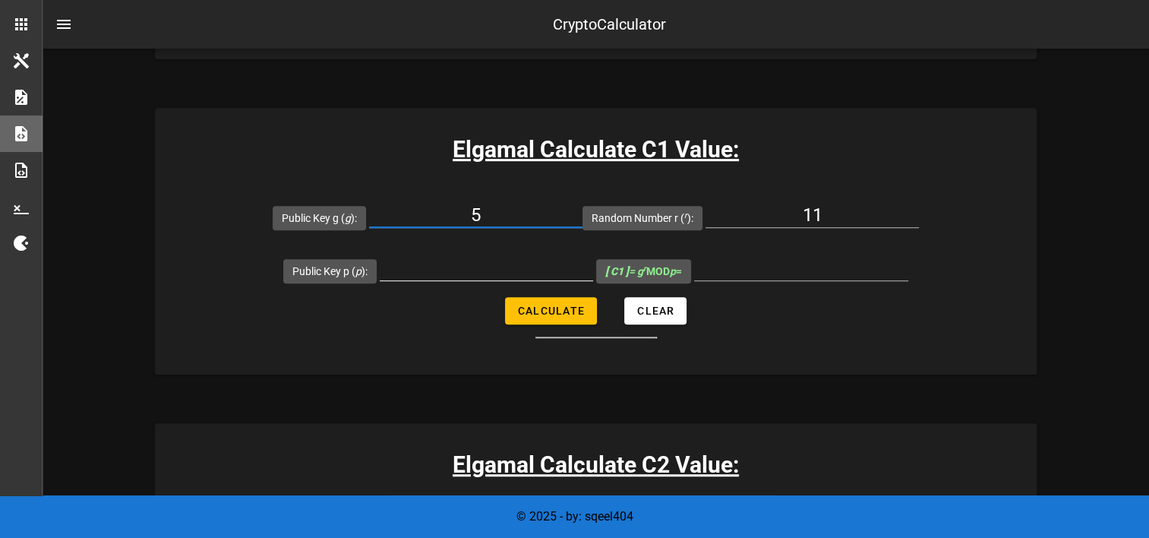
type input "5"
click at [489, 269] on input "Public Key p ( p ):" at bounding box center [486, 268] width 213 height 24
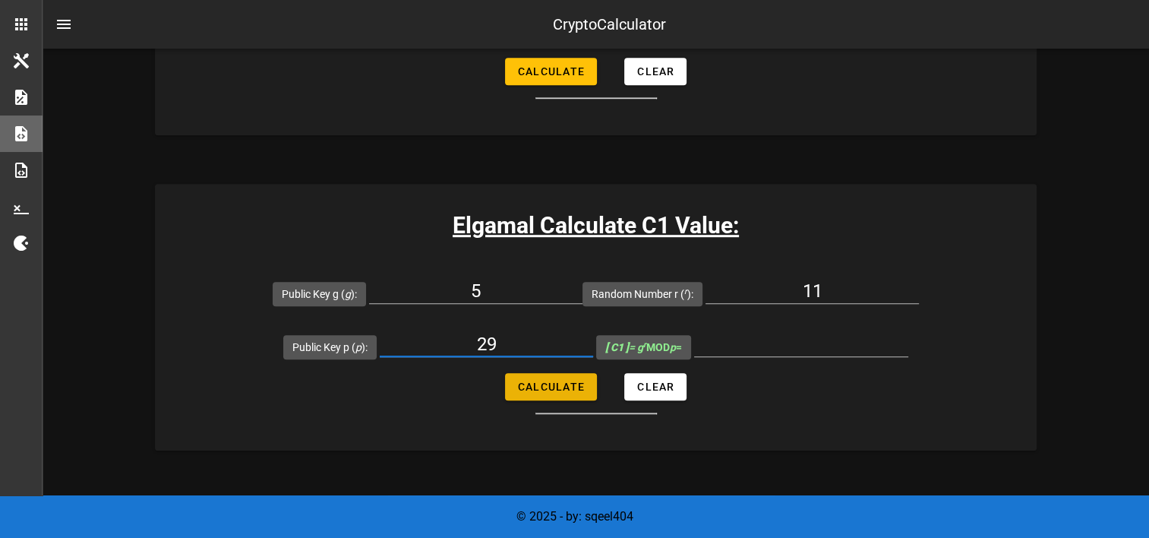
type input "29"
click at [567, 382] on span "Calculate" at bounding box center [551, 387] width 68 height 12
type input "13"
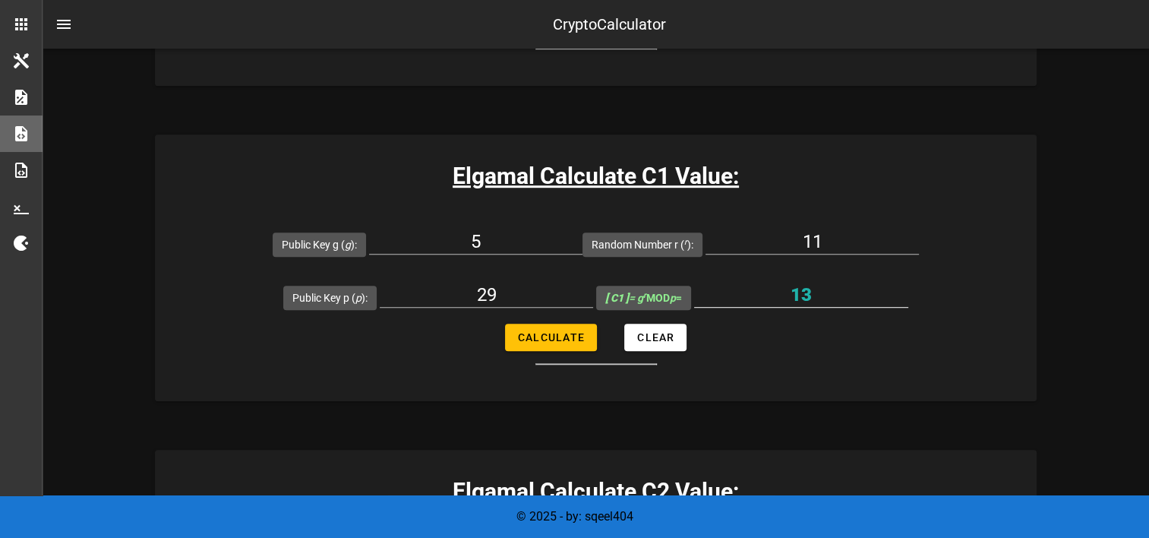
scroll to position [912, 0]
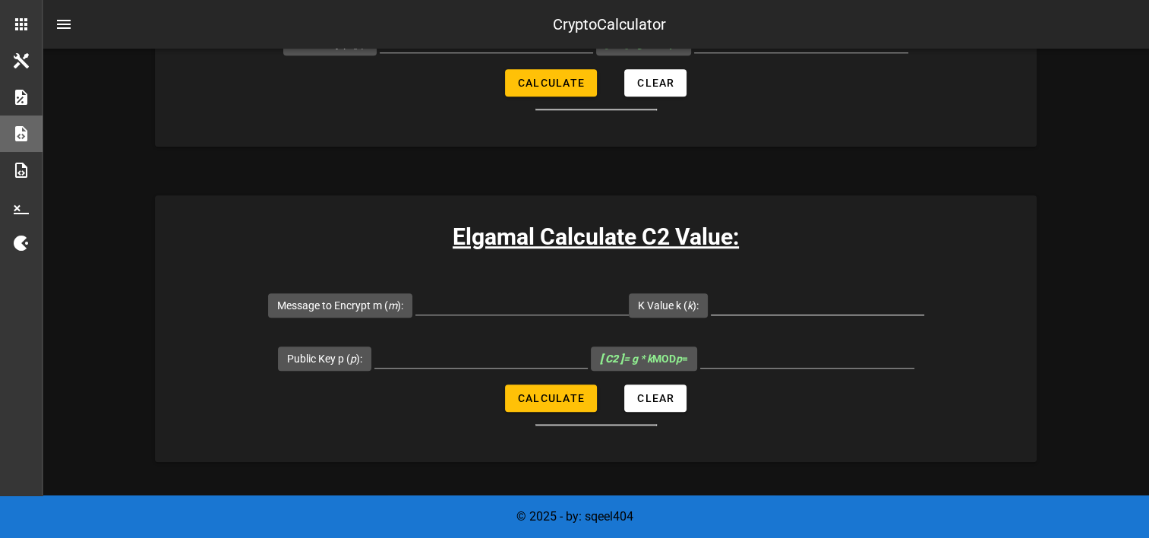
click at [753, 311] on input "K Value k ( k ):" at bounding box center [817, 302] width 213 height 24
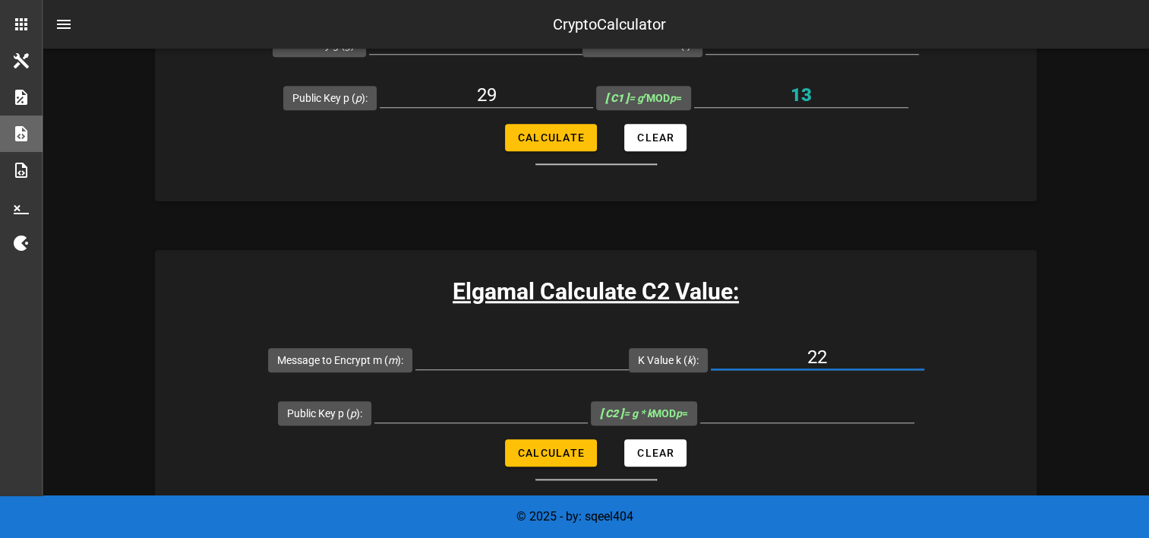
scroll to position [1064, 0]
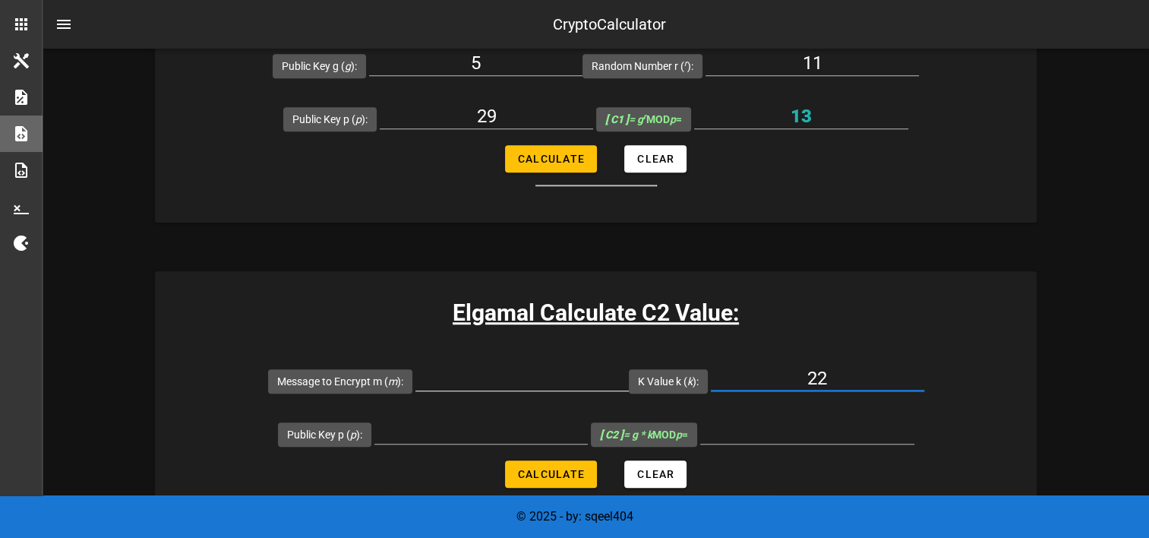
type input "22"
click at [557, 366] on input "Message to Encrypt m ( m ):" at bounding box center [522, 378] width 213 height 24
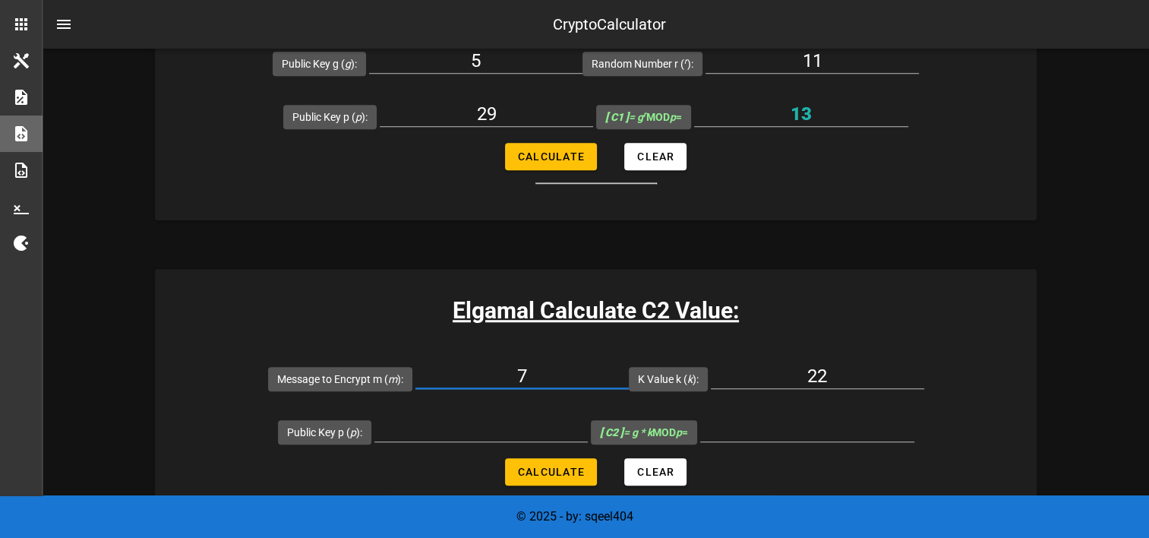
scroll to position [1140, 0]
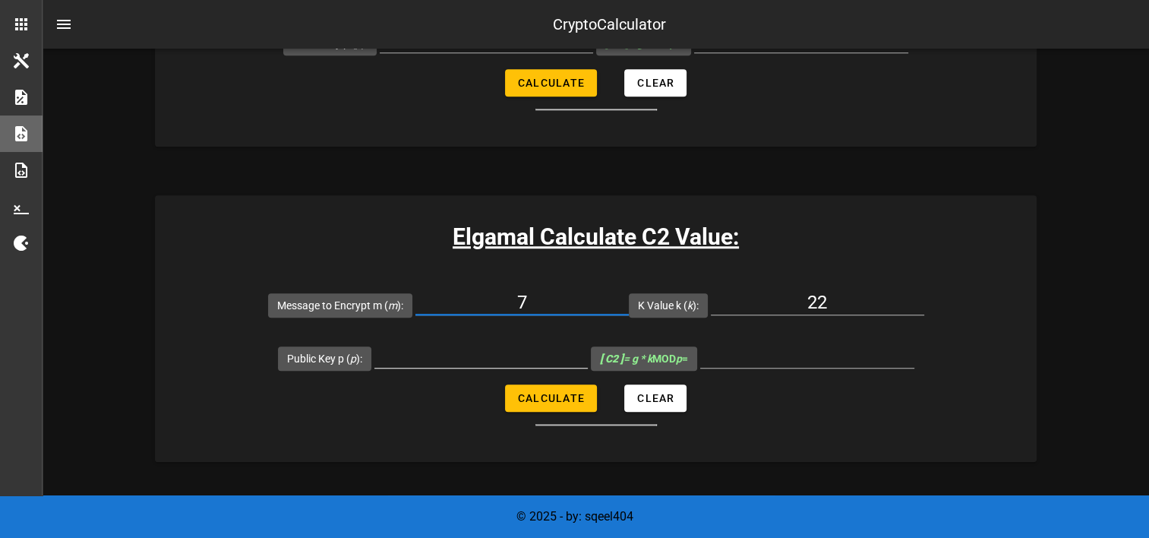
type input "7"
click at [511, 363] on input "Public Key p ( p ):" at bounding box center [481, 355] width 213 height 24
type input "29"
click at [520, 395] on span "Calculate" at bounding box center [551, 398] width 68 height 12
type input "9"
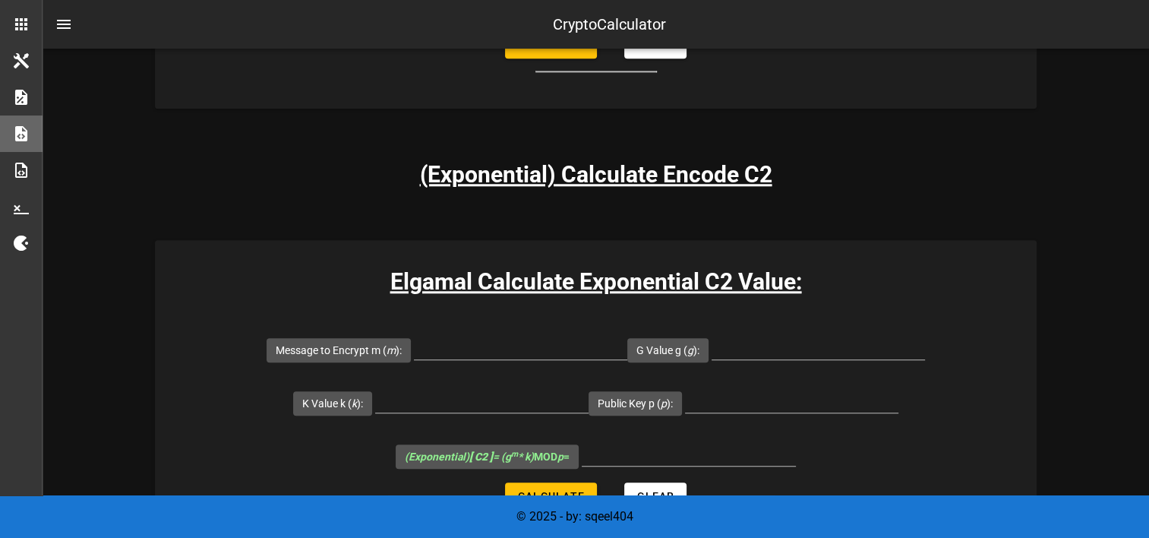
scroll to position [1519, 0]
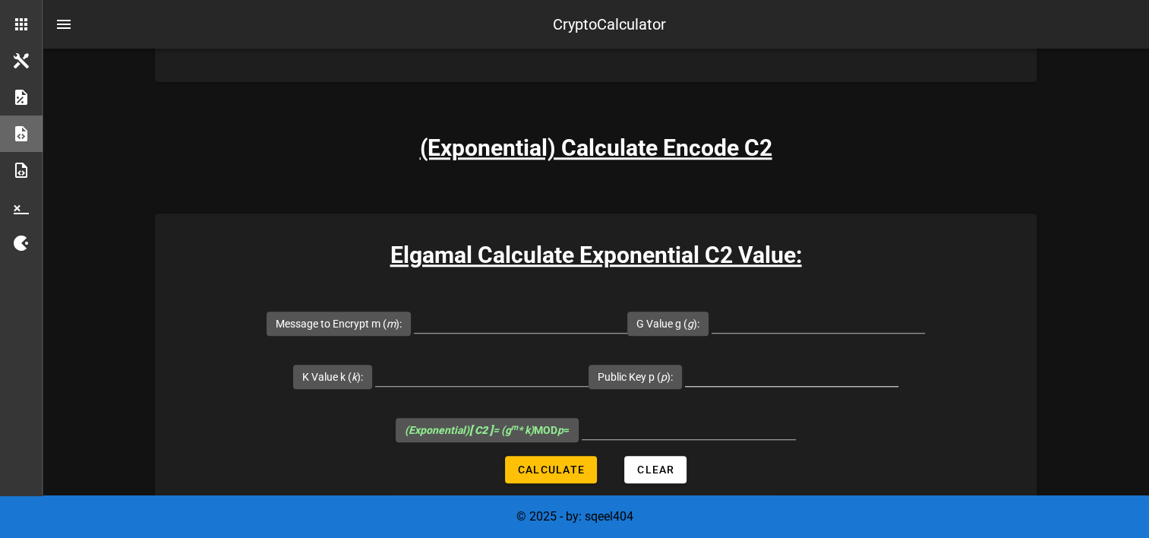
click at [763, 377] on input "Public Key p ( p ):" at bounding box center [791, 374] width 213 height 24
type input "ư"
type input "29"
click at [479, 375] on input "K Value k ( k ):" at bounding box center [481, 374] width 213 height 24
type input "22"
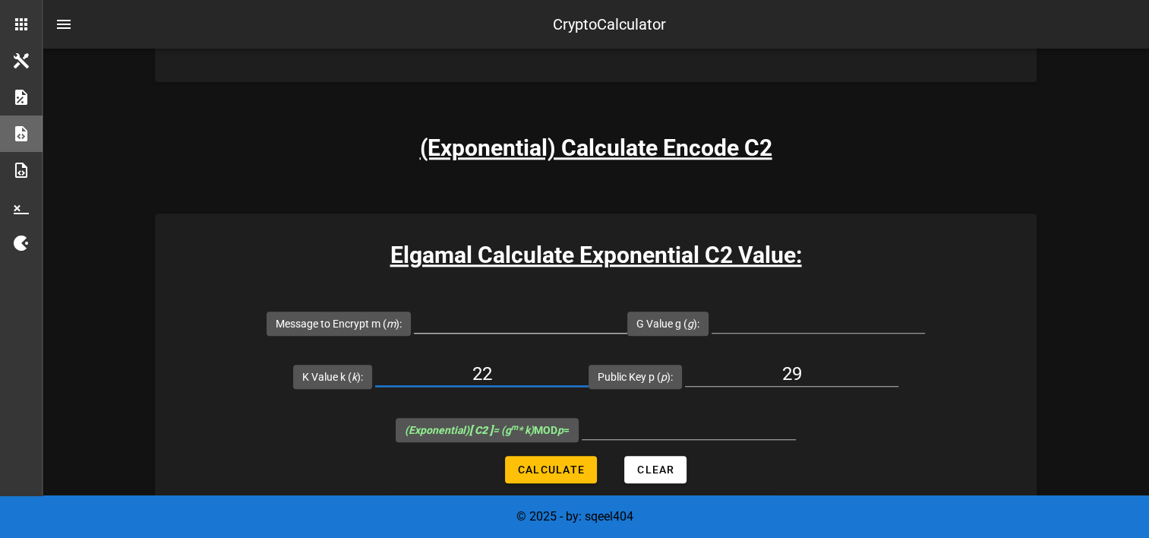
click at [531, 323] on input "Message to Encrypt m ( m ):" at bounding box center [520, 320] width 213 height 24
type input "7"
click at [778, 316] on input "G Value g ( g ):" at bounding box center [818, 320] width 213 height 24
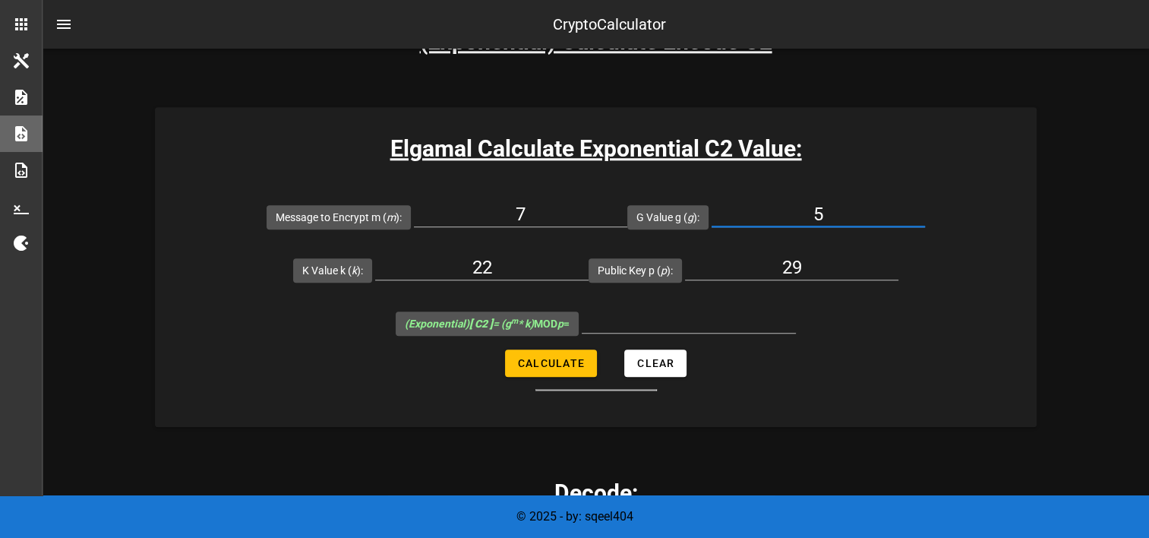
scroll to position [1691, 0]
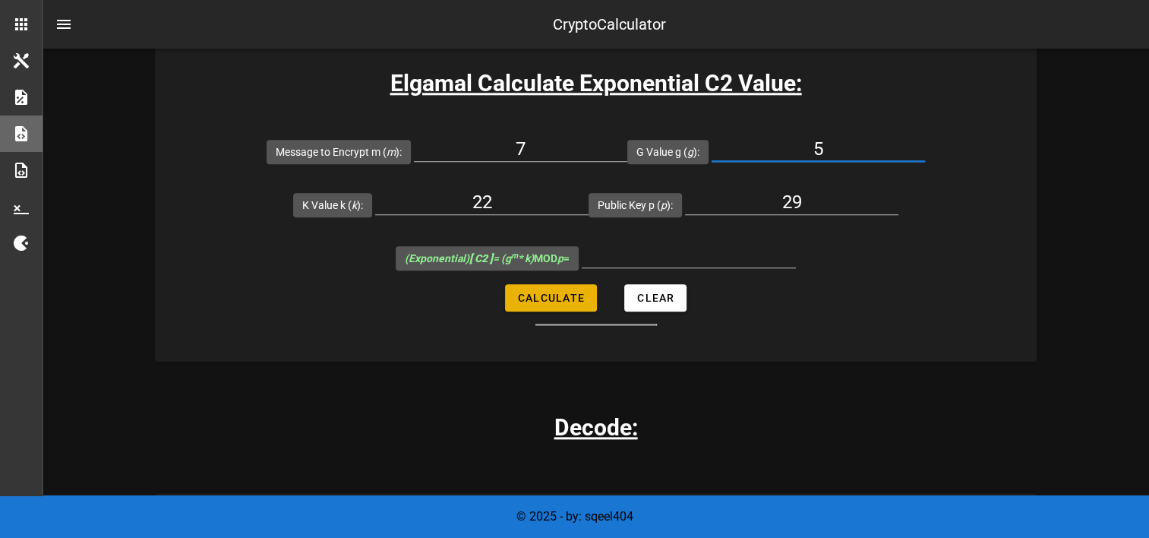
type input "5"
click at [567, 303] on button "Calculate" at bounding box center [551, 297] width 92 height 27
type input "7"
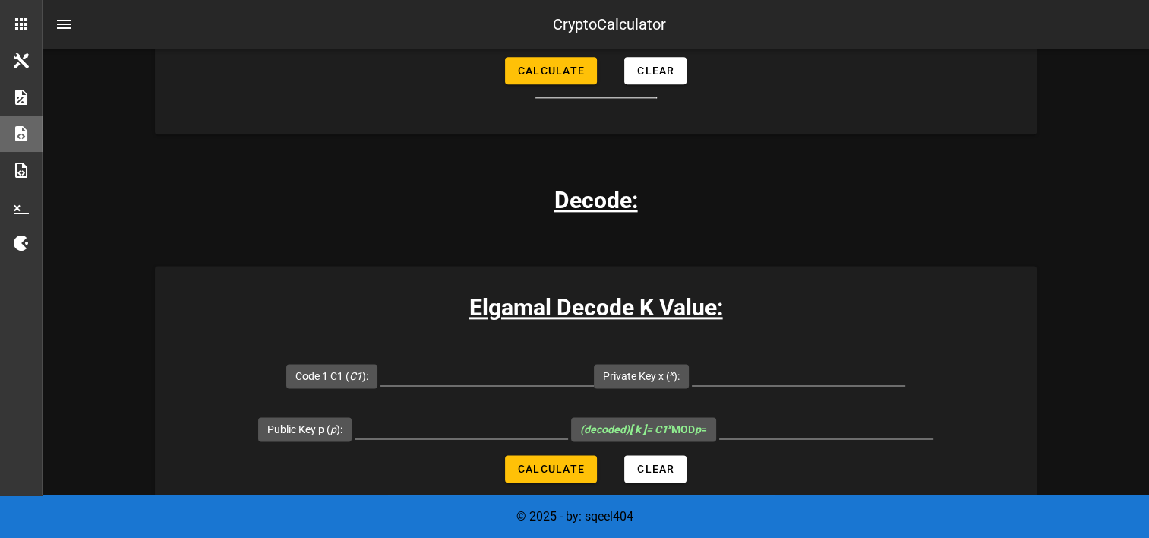
scroll to position [1919, 0]
click at [479, 365] on input "Code 1 C1 ( C1 ):" at bounding box center [487, 372] width 213 height 24
type input "13"
click at [783, 368] on input "Private Key x ( x ):" at bounding box center [798, 372] width 213 height 24
drag, startPoint x: 1145, startPoint y: 267, endPoint x: 1149, endPoint y: 245, distance: 22.5
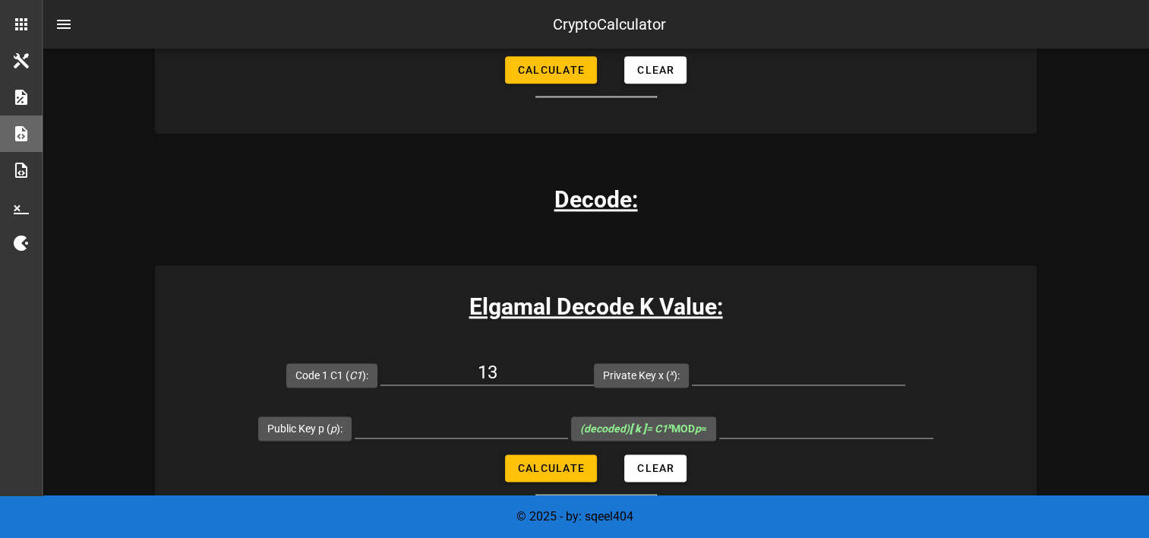
click at [1149, 244] on html "Home Tools Modulus Calc Elgamal Calc Paillier Calc Digital Signature Calc About…" at bounding box center [574, 282] width 1149 height 4402
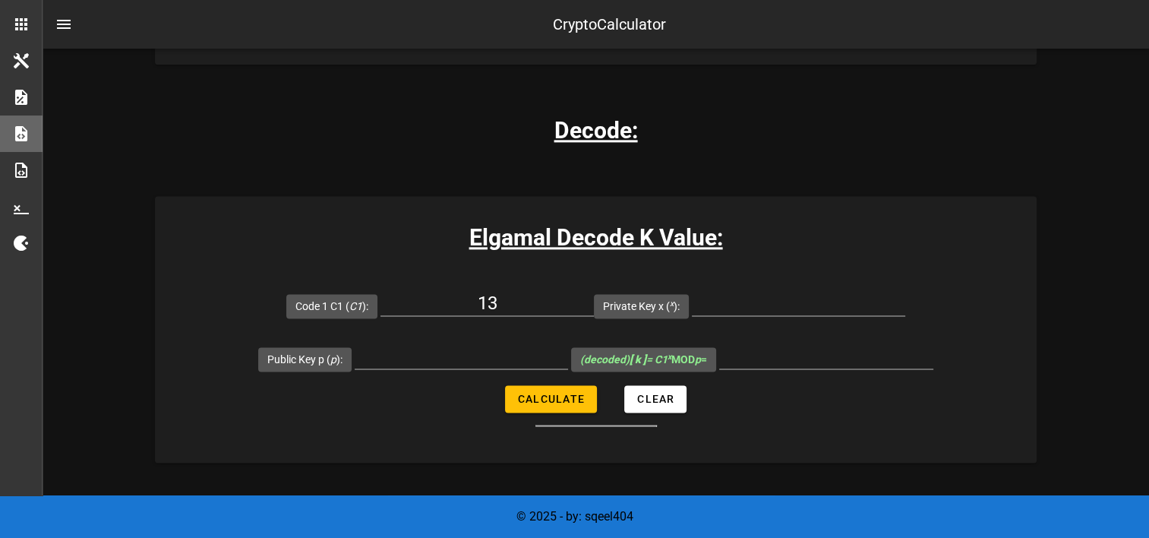
scroll to position [1993, 0]
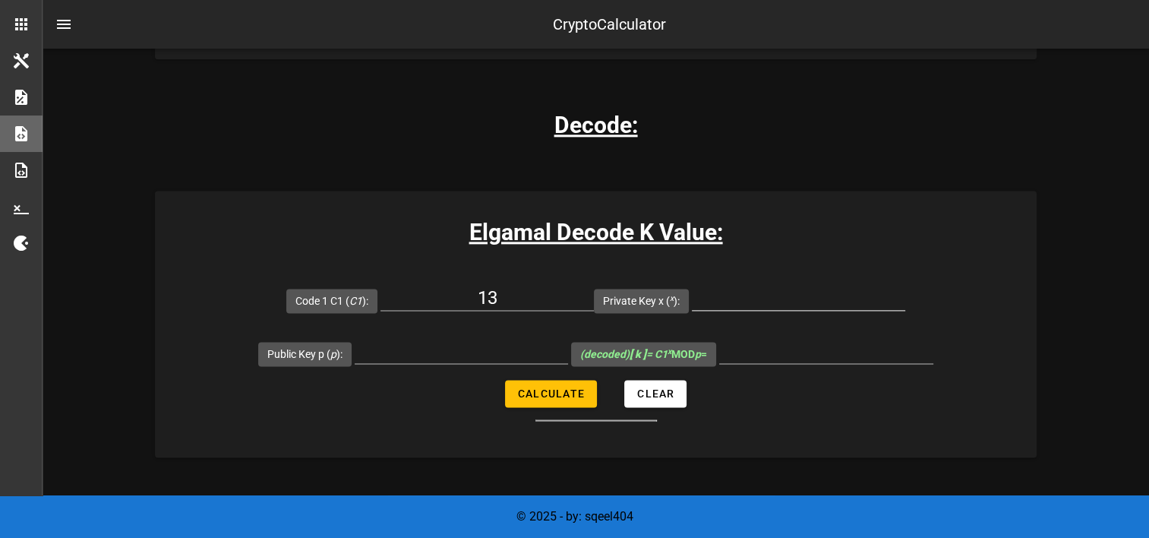
click at [780, 309] on div at bounding box center [798, 306] width 213 height 41
click at [792, 298] on input "Private Key x ( x ):" at bounding box center [798, 298] width 213 height 24
type input "3"
click at [451, 352] on input "Public Key p ( p ):" at bounding box center [461, 351] width 213 height 24
type input "29"
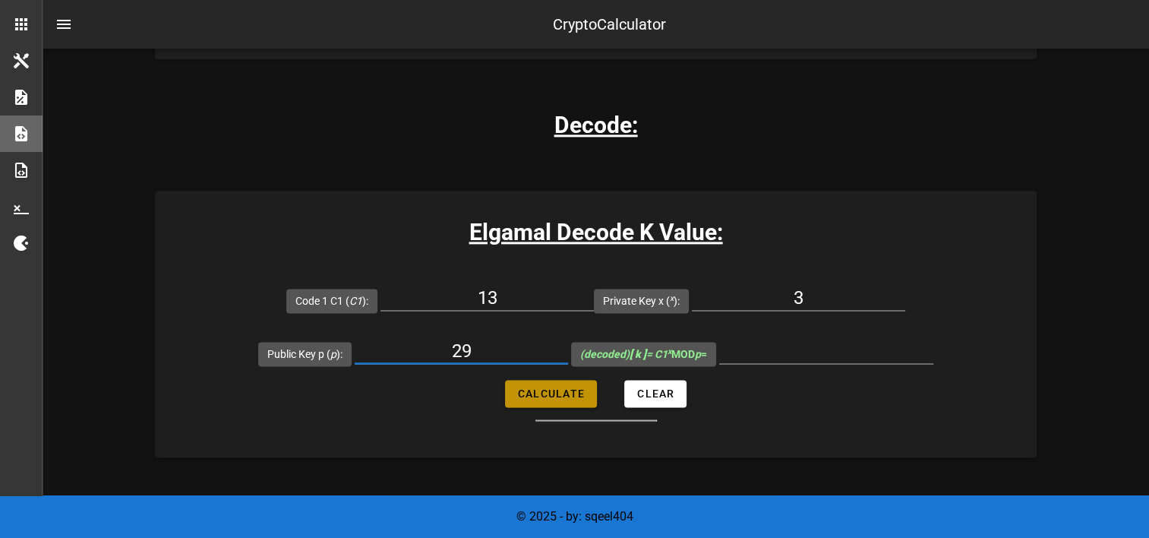
click at [521, 393] on span "Calculate" at bounding box center [551, 393] width 68 height 12
type input "22"
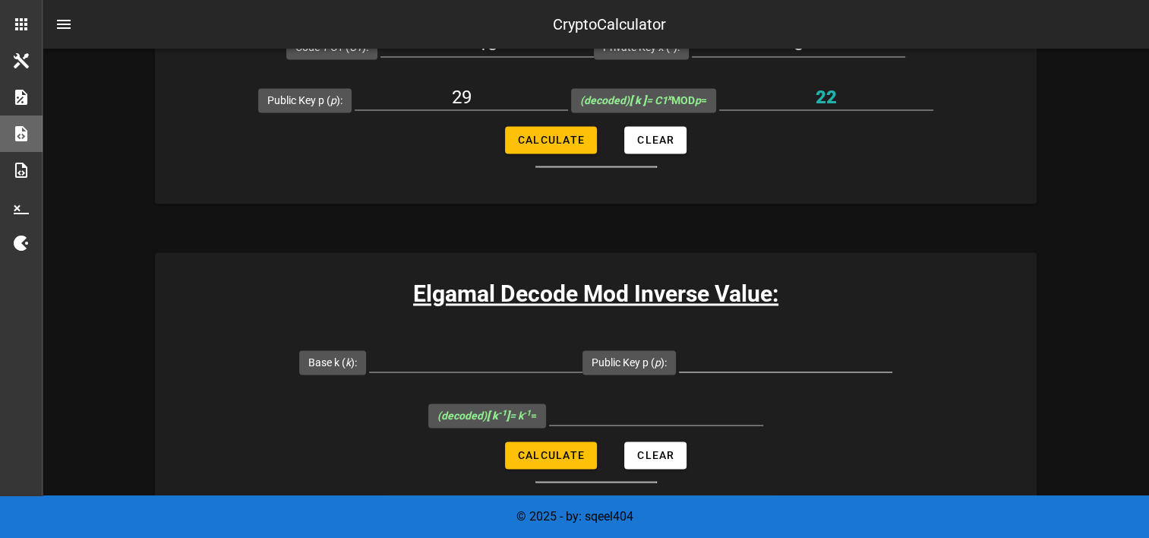
scroll to position [2221, 0]
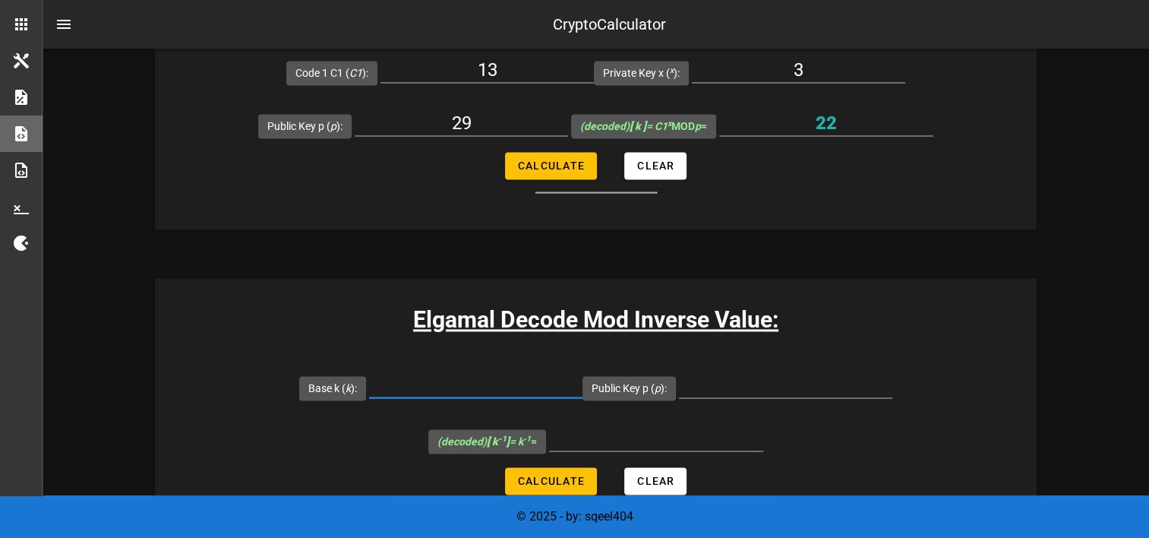
click at [472, 389] on input "Base k ( k ):" at bounding box center [475, 385] width 213 height 24
type input "22"
click at [775, 387] on input "Public Key p ( p ):" at bounding box center [785, 385] width 213 height 24
type input "29"
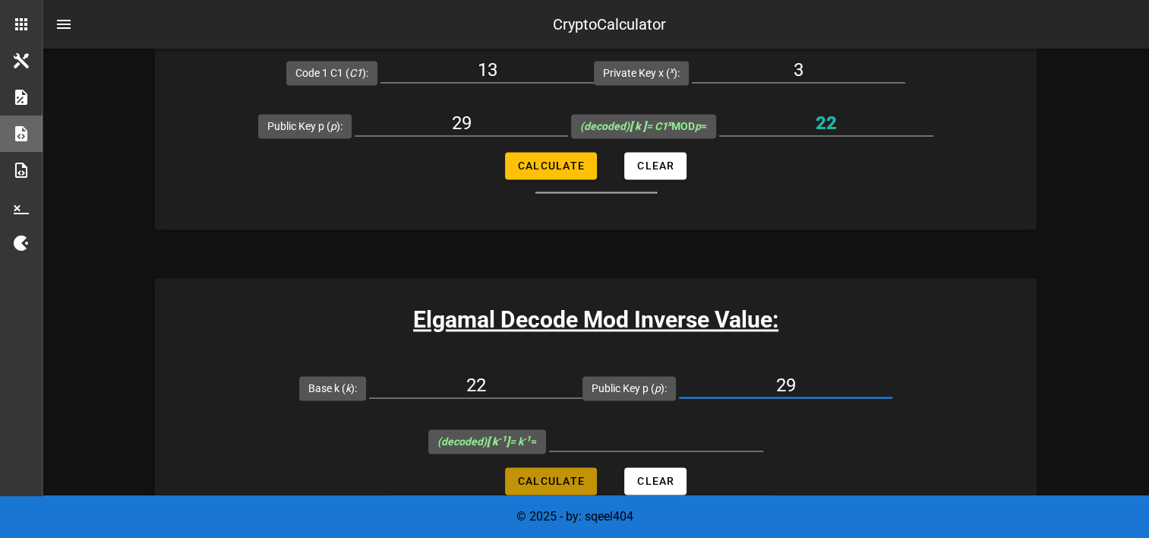
click at [573, 477] on span "Calculate" at bounding box center [551, 481] width 68 height 12
type input "4"
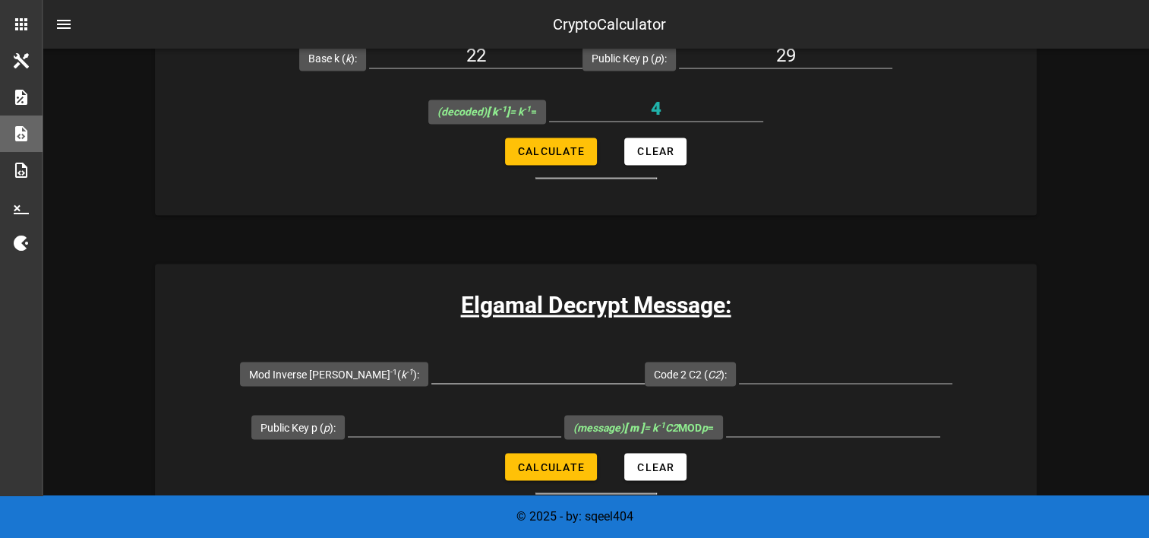
scroll to position [2525, 0]
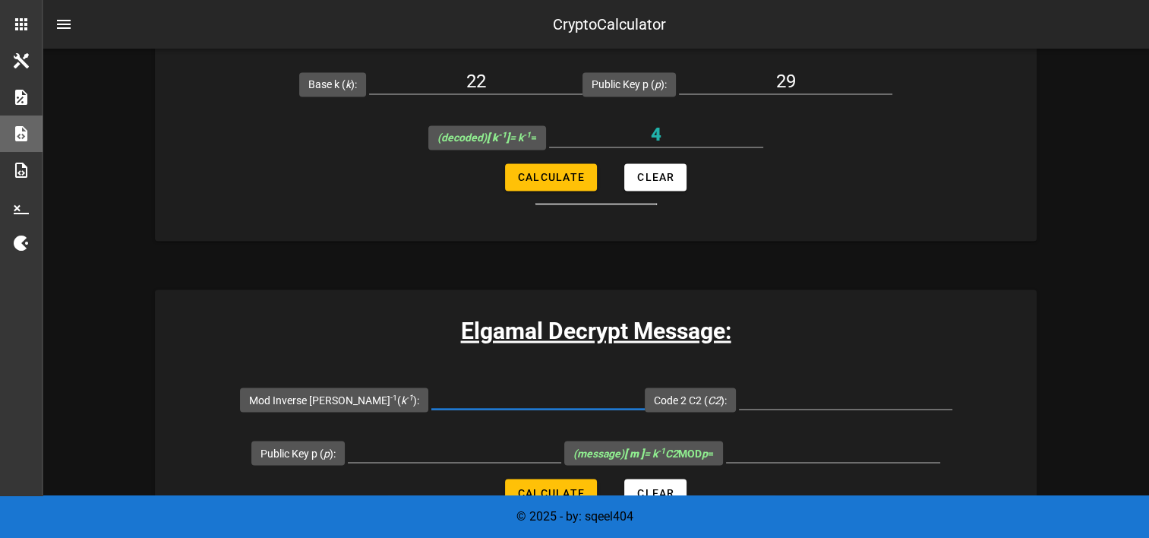
click at [495, 389] on input "Mod Inverse [PERSON_NAME] -1 ( k -1 ):" at bounding box center [538, 396] width 213 height 24
type input "4"
drag, startPoint x: 809, startPoint y: 402, endPoint x: 1042, endPoint y: 412, distance: 232.7
click at [808, 403] on input "Code 2 C2 ( C2 ):" at bounding box center [845, 396] width 213 height 24
drag, startPoint x: 833, startPoint y: 390, endPoint x: 851, endPoint y: 389, distance: 18.2
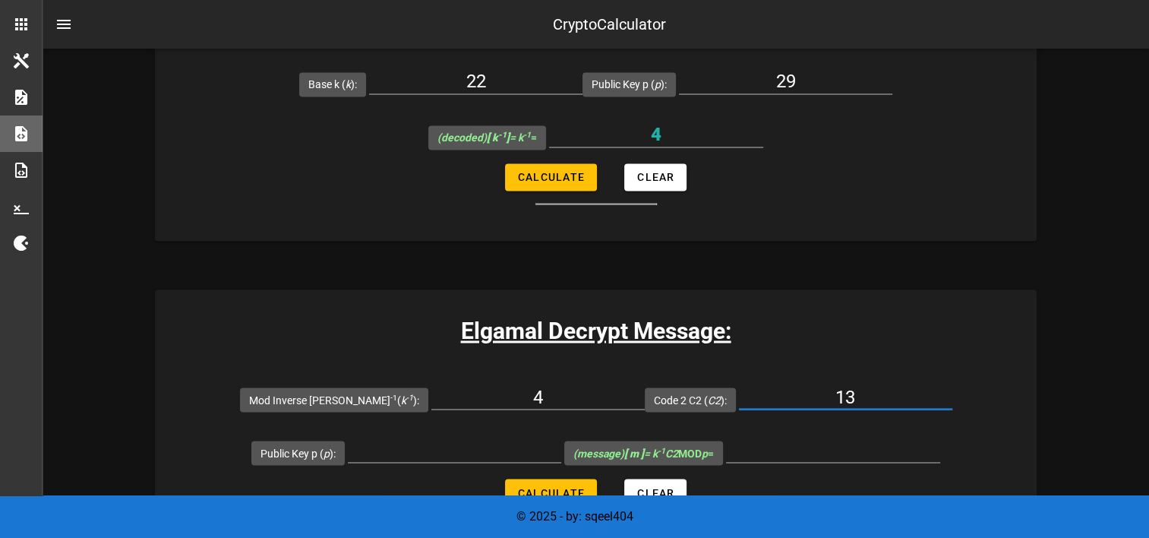
click at [847, 389] on input "13" at bounding box center [845, 396] width 213 height 24
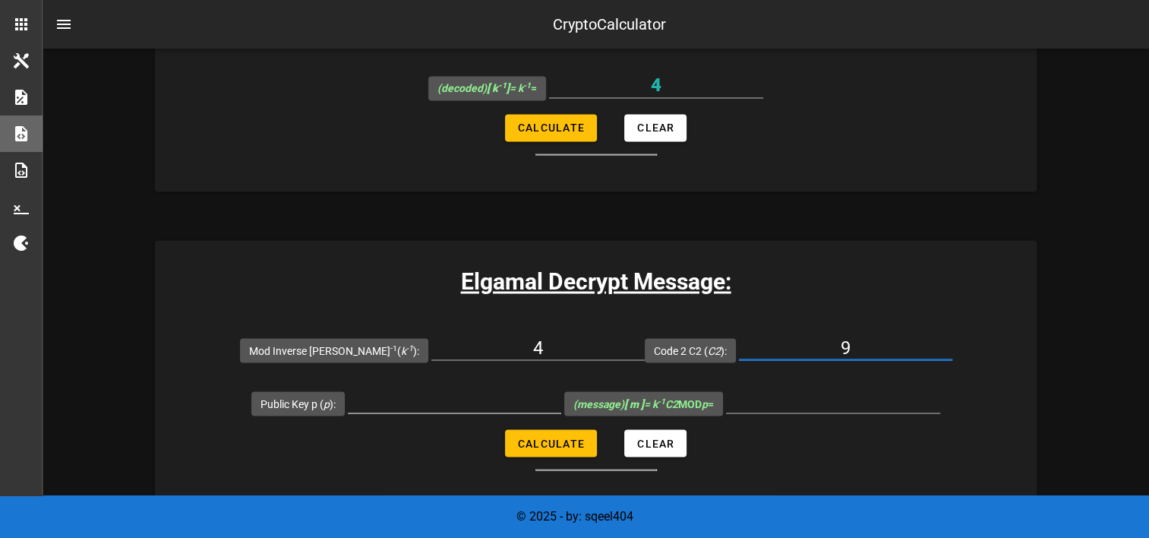
scroll to position [2601, 0]
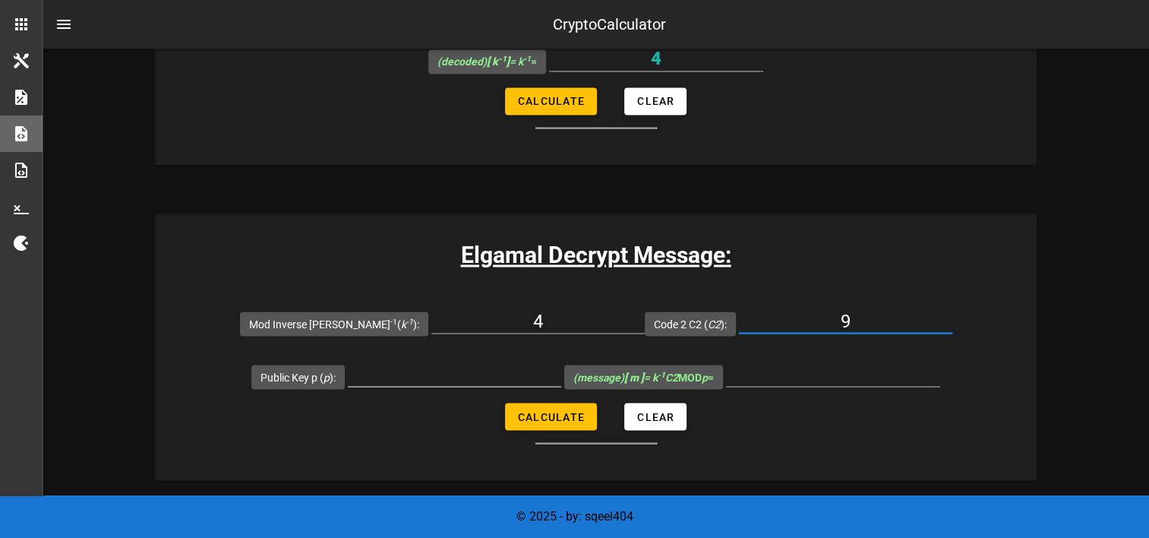
type input "9"
click at [451, 354] on div at bounding box center [454, 378] width 213 height 50
click at [446, 370] on input "Public Key p ( p ):" at bounding box center [454, 374] width 213 height 24
type input "29"
click at [586, 412] on button "Calculate" at bounding box center [551, 416] width 92 height 27
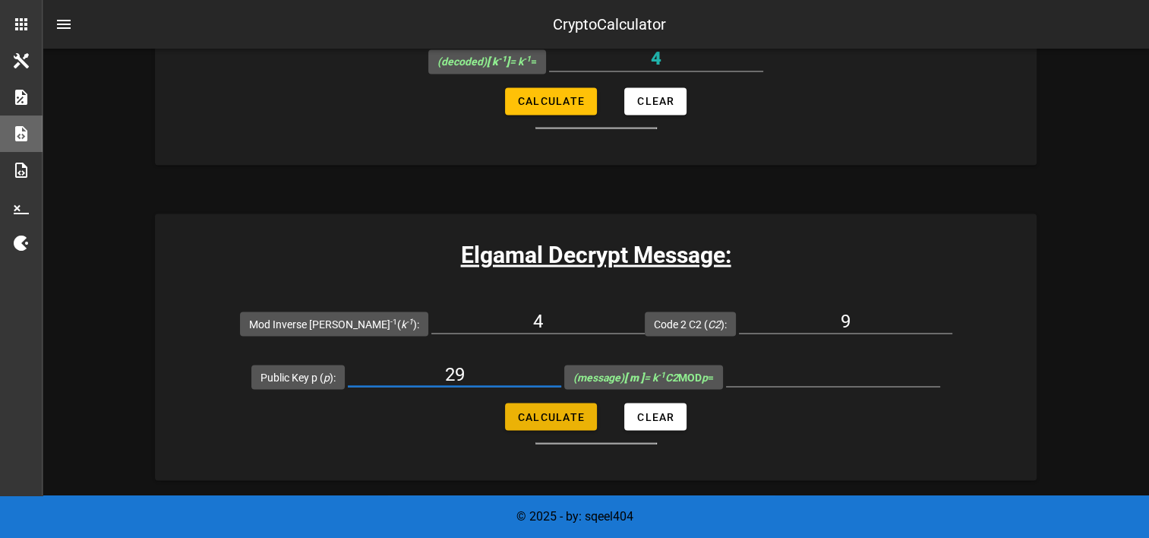
type input "7"
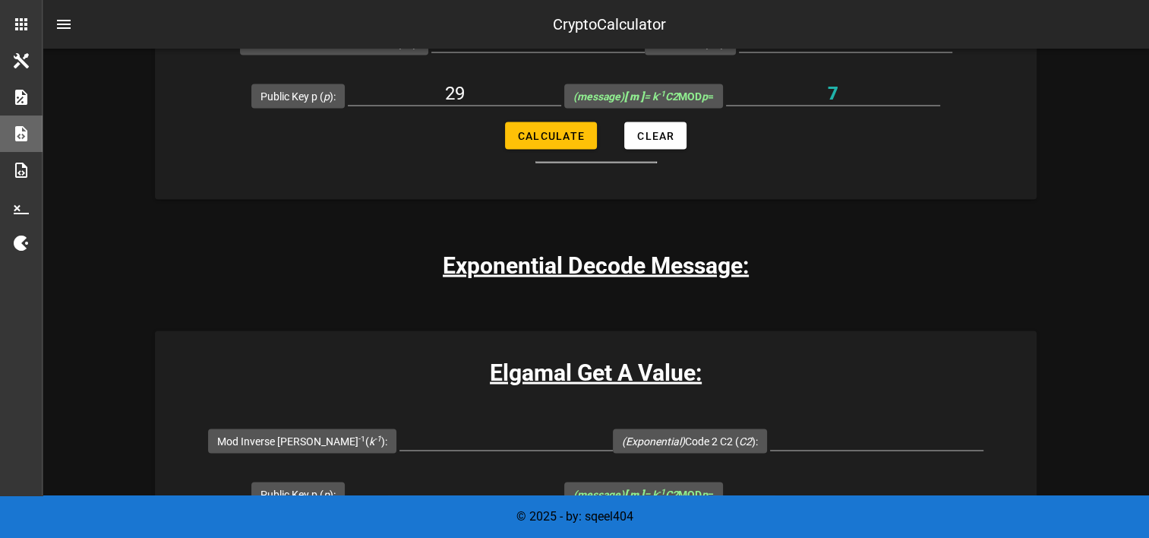
scroll to position [2905, 0]
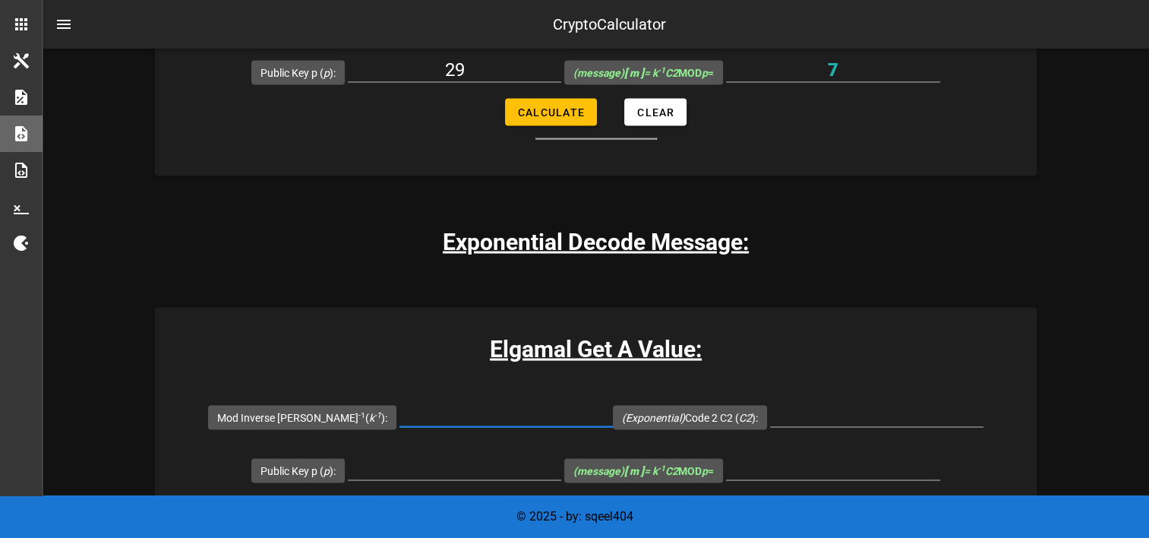
click at [479, 416] on input "Mod Inverse [PERSON_NAME] -1 ( k -1 ):" at bounding box center [506, 415] width 213 height 24
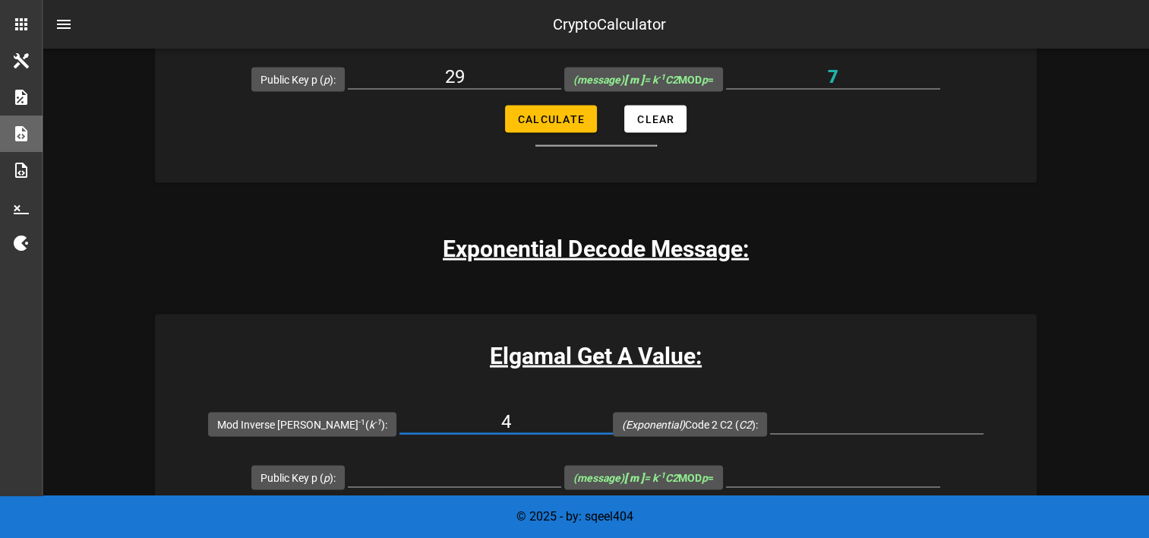
scroll to position [3057, 0]
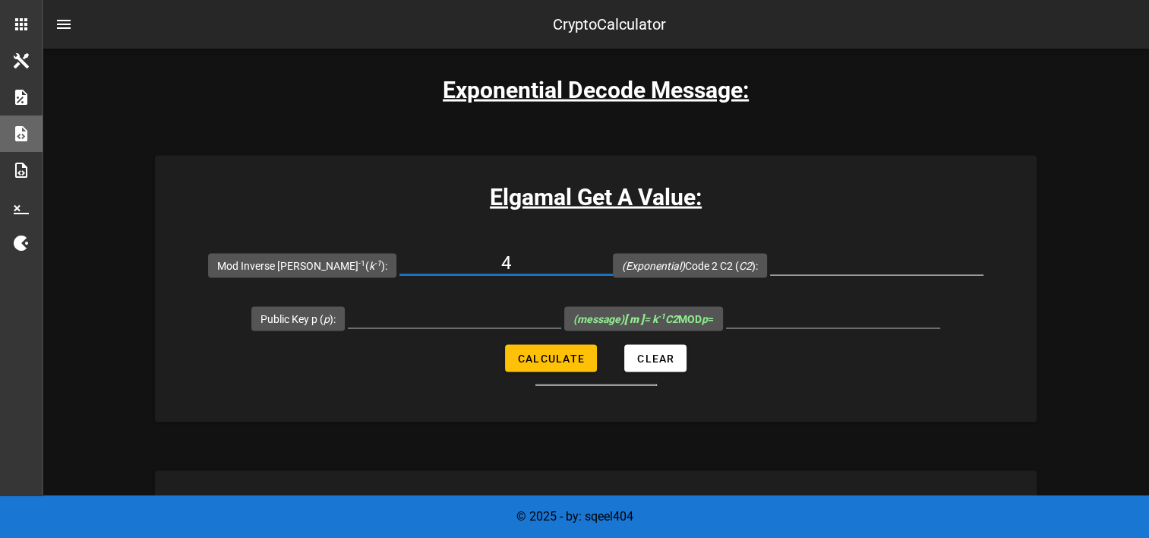
type input "4"
click at [842, 266] on input "(Exponential) Code 2 C2 ( C2 ):" at bounding box center [876, 263] width 213 height 24
drag, startPoint x: 832, startPoint y: 270, endPoint x: 884, endPoint y: 270, distance: 51.7
click at [881, 270] on input "0" at bounding box center [876, 263] width 213 height 24
type input "9"
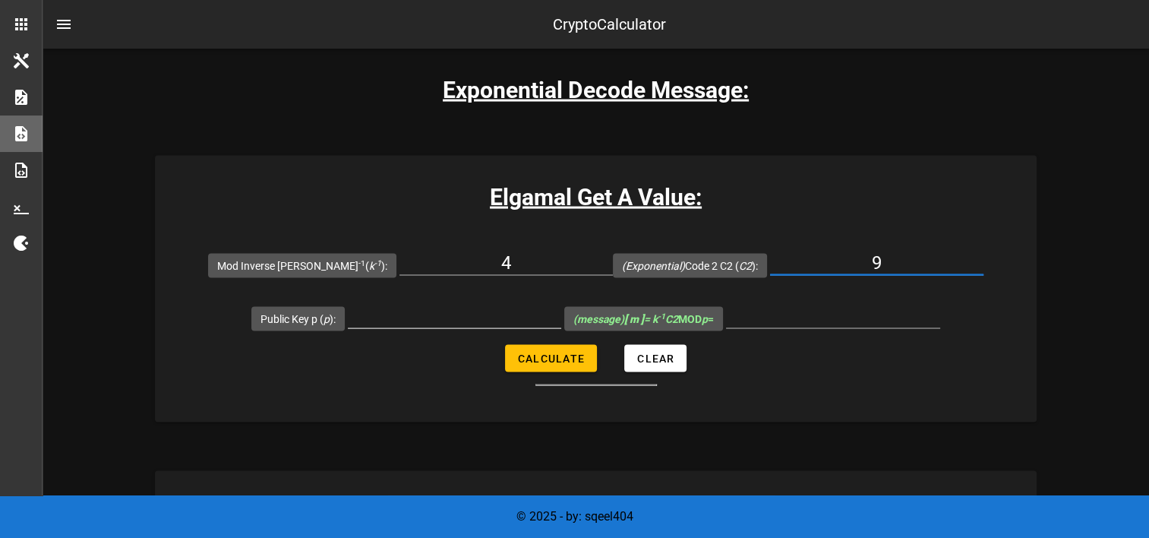
click at [473, 318] on input "Public Key p ( p ):" at bounding box center [454, 316] width 213 height 24
type input "29"
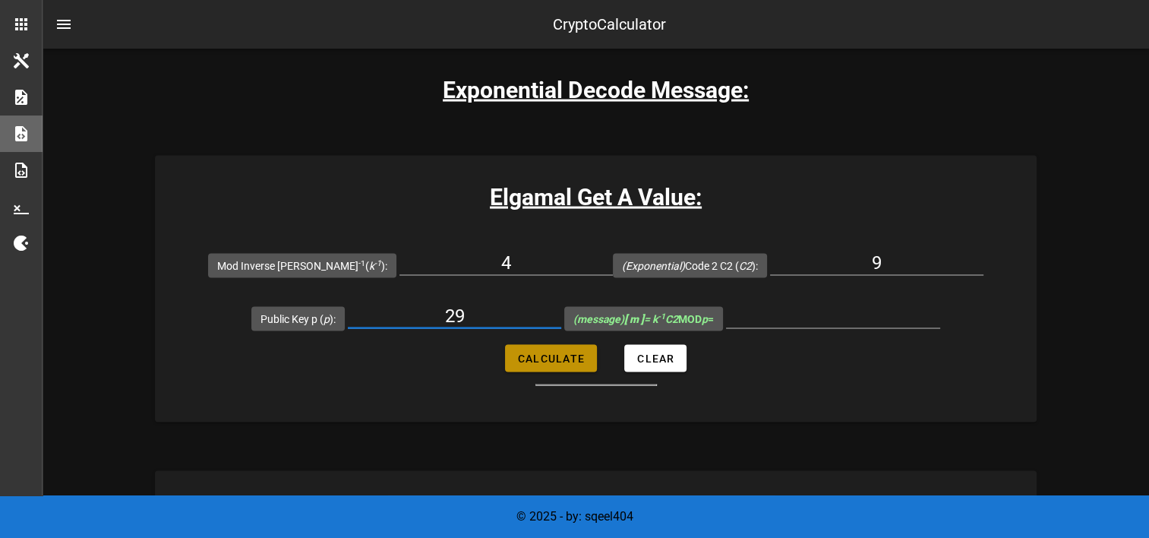
click at [564, 356] on span "Calculate" at bounding box center [551, 359] width 68 height 12
type input "7"
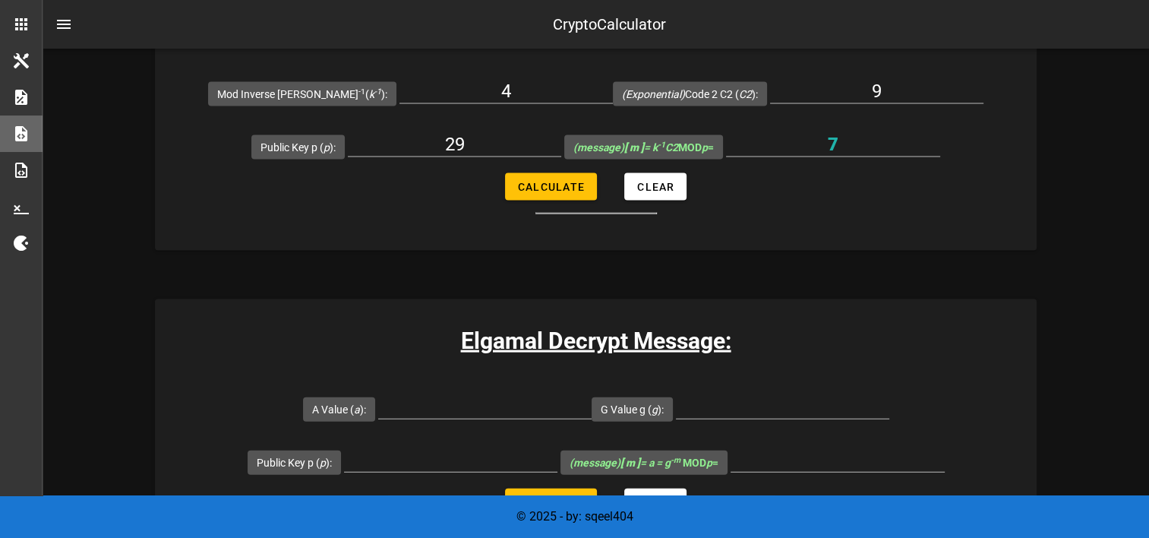
scroll to position [3285, 0]
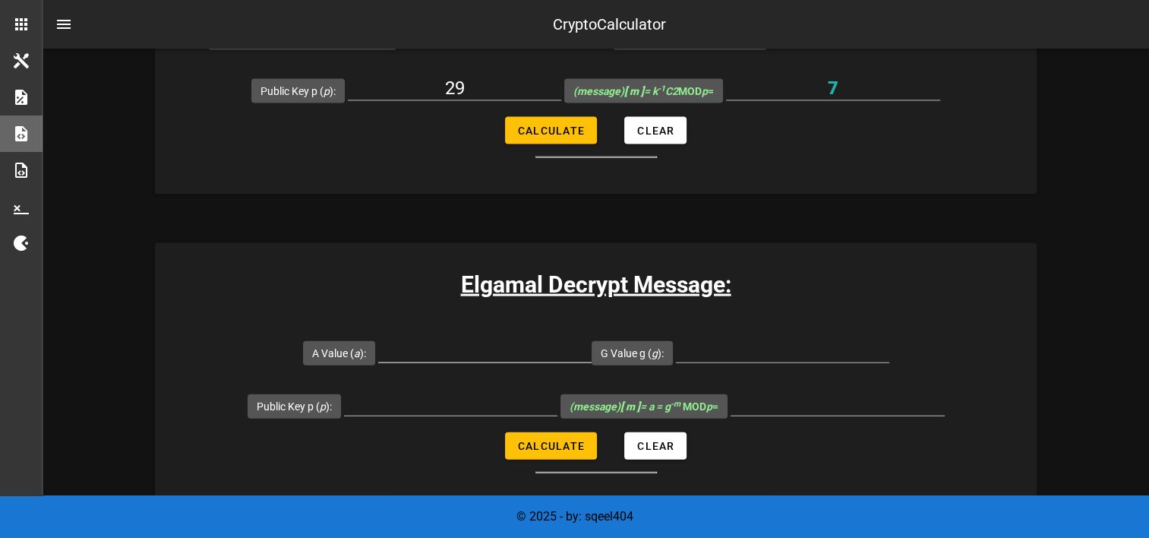
click at [532, 353] on input "A Value ( a ):" at bounding box center [484, 350] width 213 height 24
click at [782, 351] on input "G Value g ( g ):" at bounding box center [782, 350] width 213 height 24
click at [453, 397] on input "Public Key p ( p ):" at bounding box center [450, 403] width 213 height 24
type input "29"
click at [520, 356] on input "A Value ( a ):" at bounding box center [484, 350] width 213 height 24
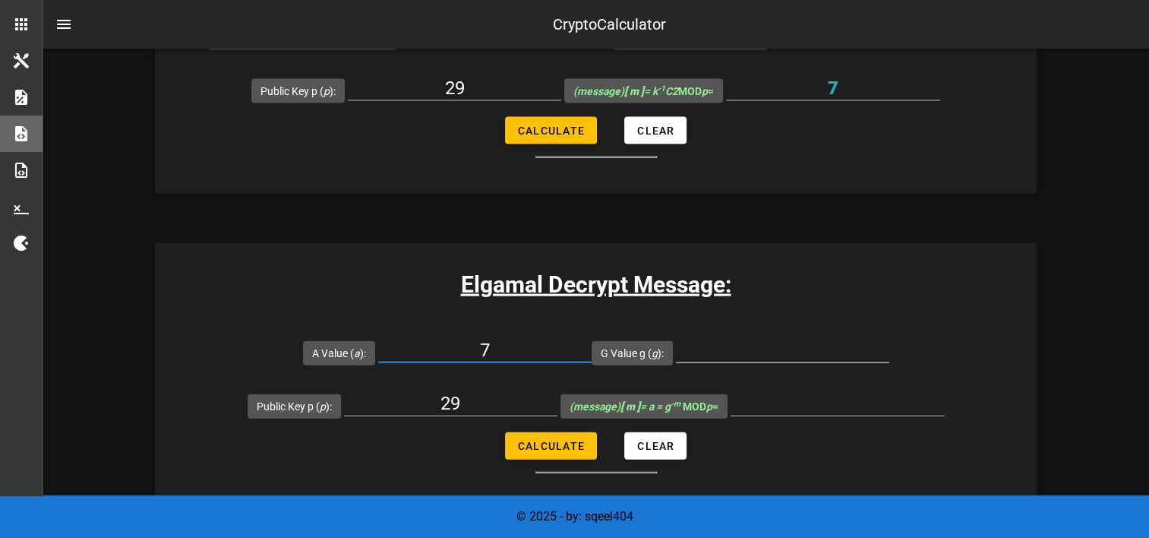
type input "7"
click at [737, 349] on input "G Value g ( g ):" at bounding box center [782, 350] width 213 height 24
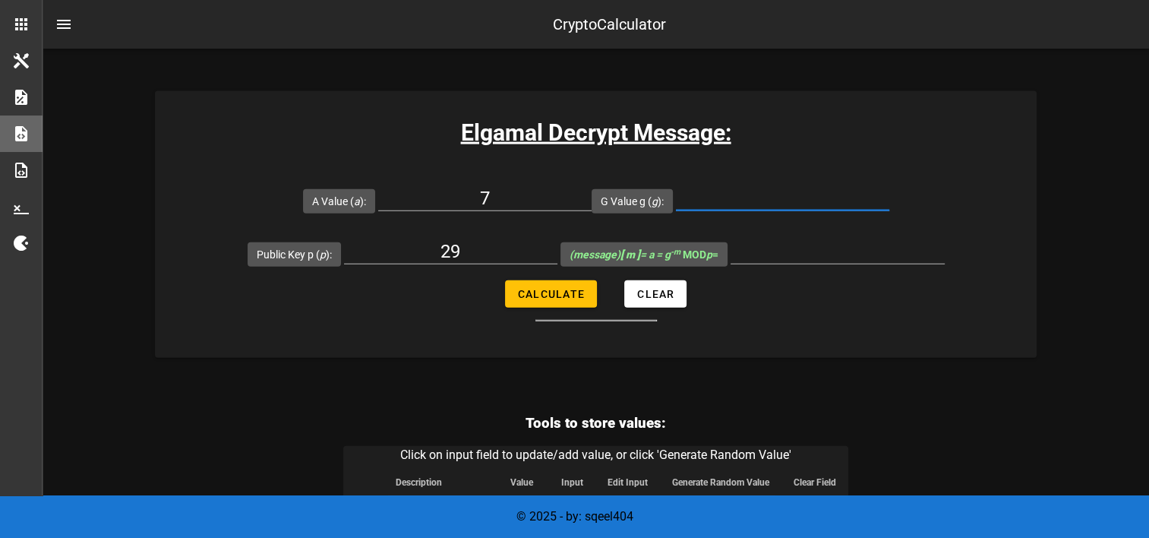
scroll to position [3369, 0]
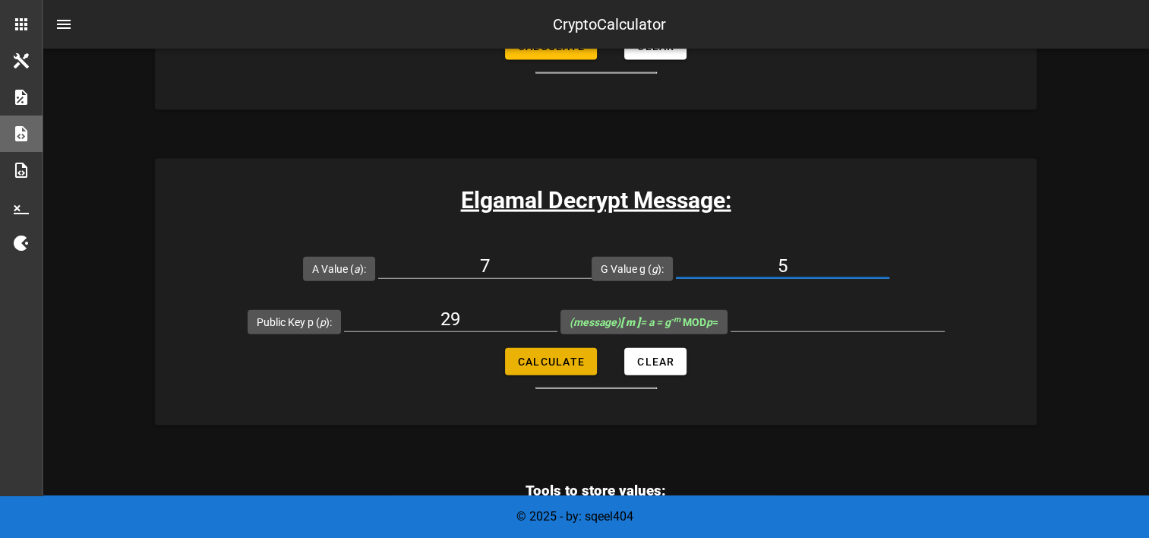
type input "5"
click at [559, 348] on button "Calculate" at bounding box center [551, 361] width 92 height 27
type input "12"
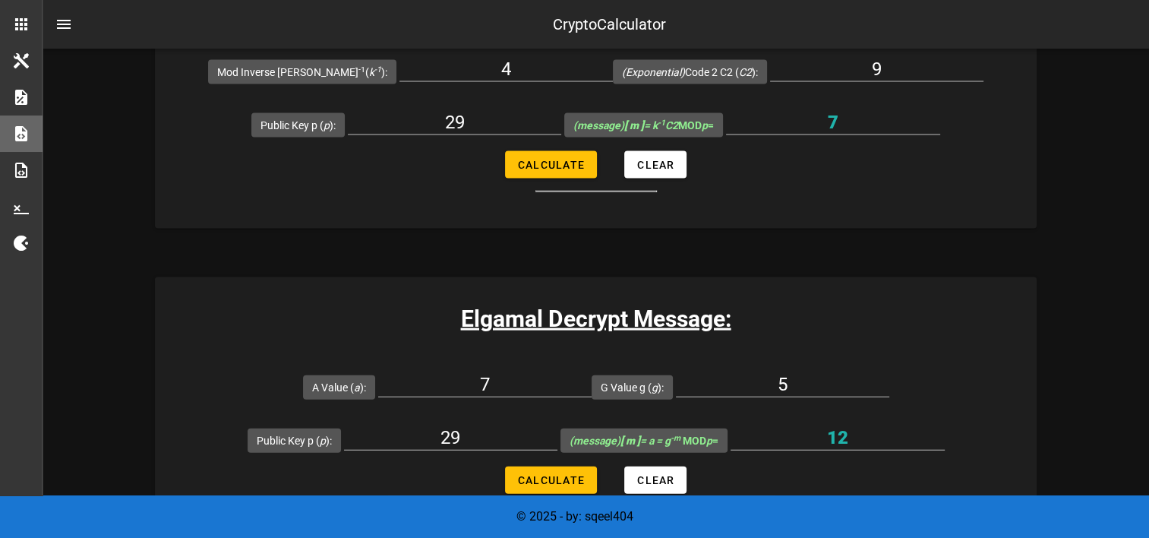
scroll to position [3252, 0]
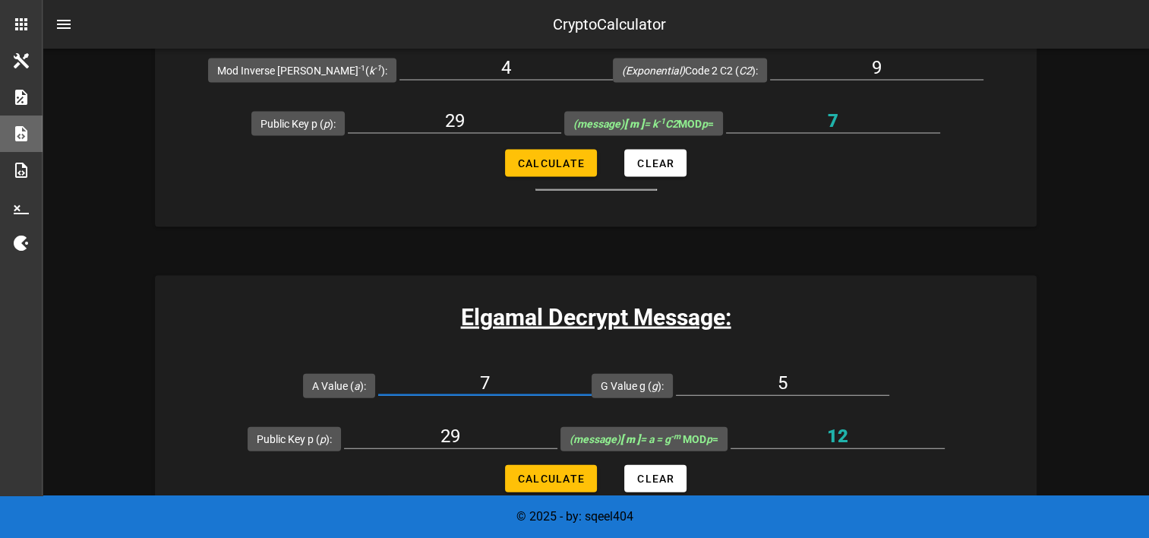
drag, startPoint x: 474, startPoint y: 375, endPoint x: 515, endPoint y: 385, distance: 42.2
click at [515, 385] on input "7" at bounding box center [484, 383] width 213 height 24
click at [978, 213] on div "Elgamal Get A Value: Mod Inverse [PERSON_NAME] -1 ( k -1 ): 4 (Exponential) Cod…" at bounding box center [596, 93] width 882 height 267
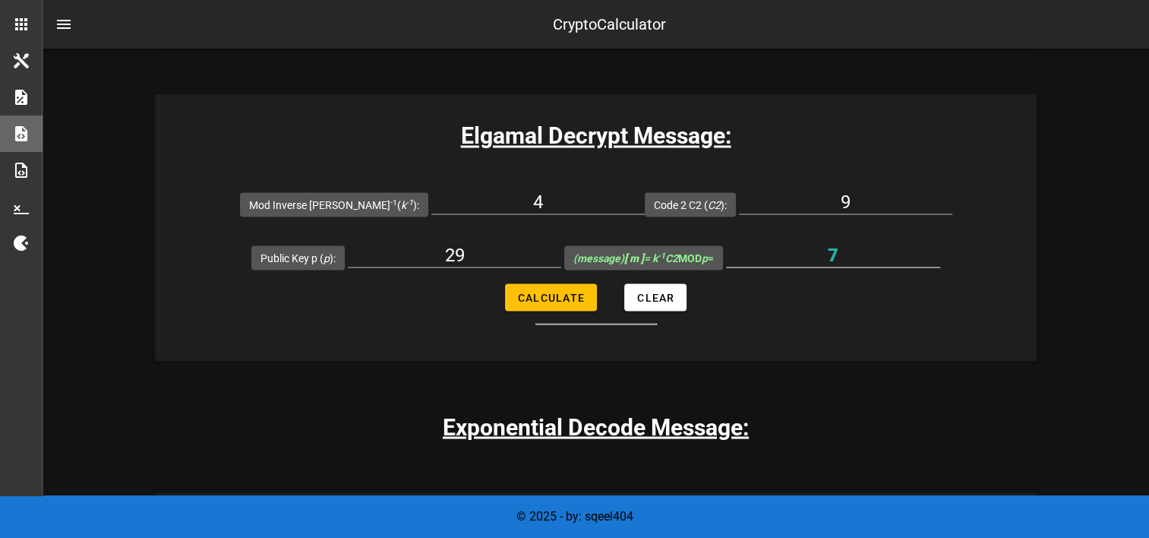
scroll to position [2796, 0]
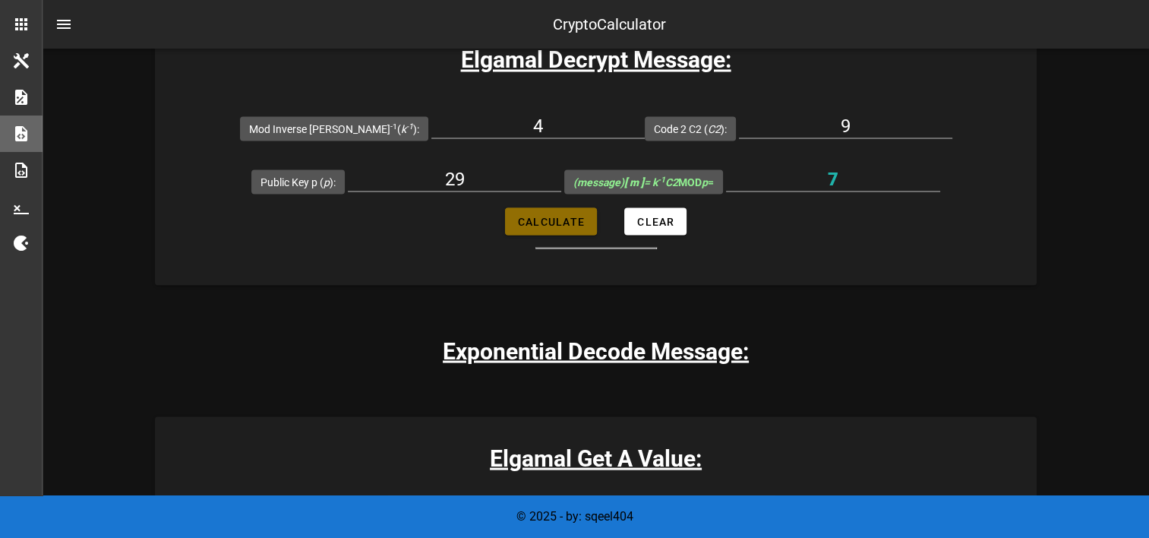
click at [553, 215] on span "Calculate" at bounding box center [551, 221] width 68 height 12
type input "7"
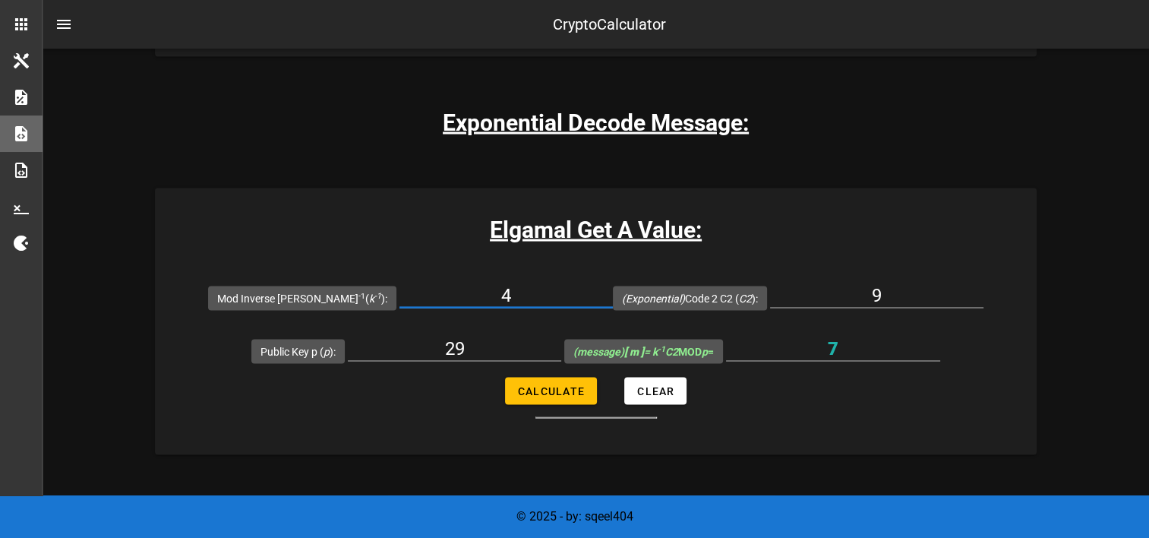
click at [490, 284] on input "4" at bounding box center [506, 295] width 213 height 24
click at [520, 290] on input "4" at bounding box center [506, 295] width 213 height 24
drag, startPoint x: 466, startPoint y: 293, endPoint x: 491, endPoint y: 295, distance: 25.1
click at [491, 295] on input "4" at bounding box center [506, 295] width 213 height 24
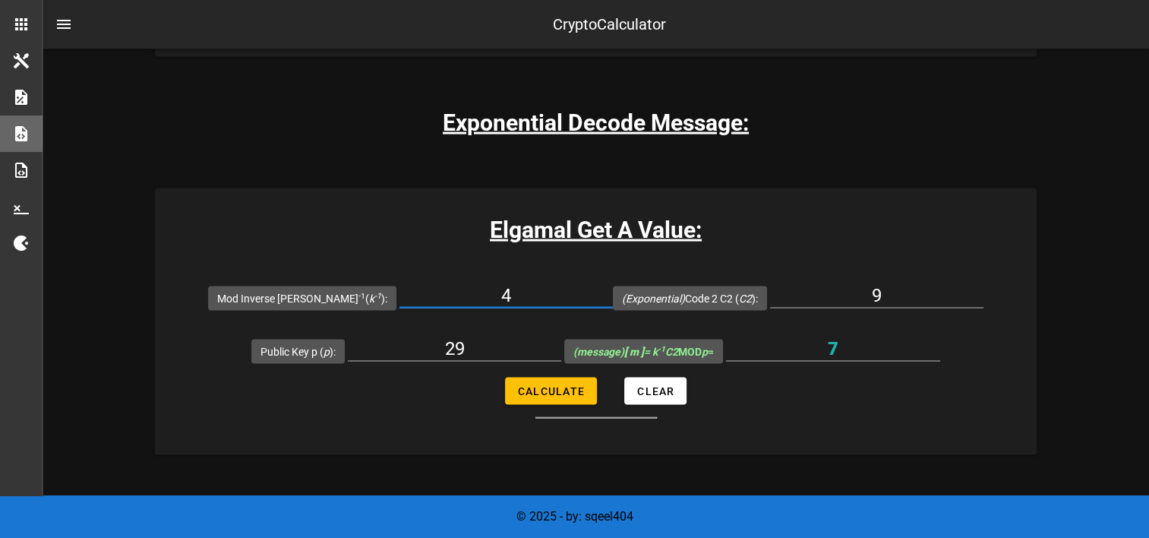
click at [501, 295] on input "4" at bounding box center [506, 295] width 213 height 24
click at [538, 389] on span "Calculate" at bounding box center [551, 391] width 68 height 12
type input "7"
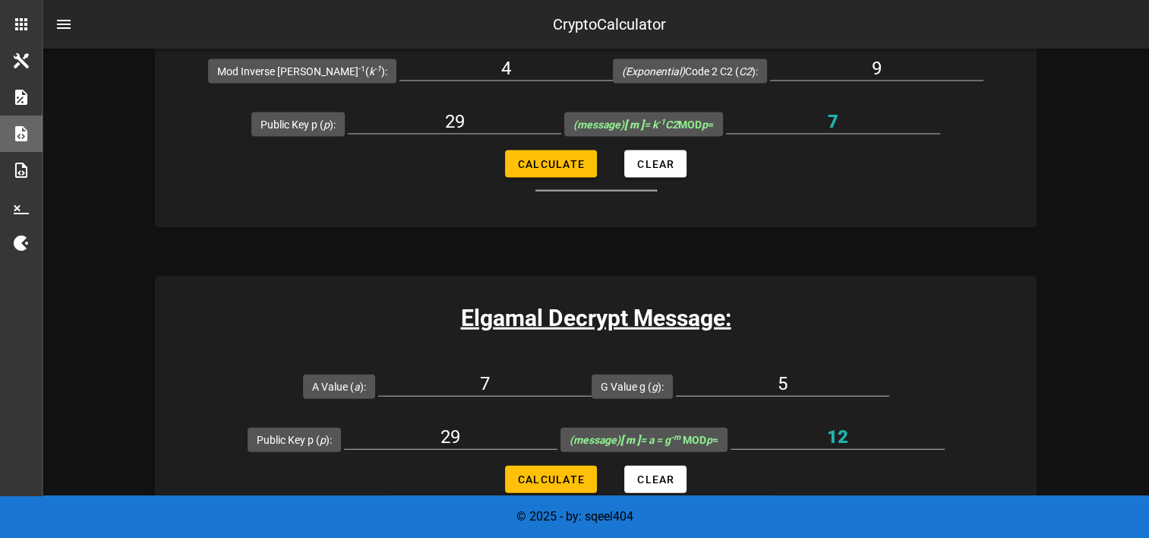
scroll to position [3252, 0]
click at [480, 371] on input "7" at bounding box center [484, 383] width 213 height 24
click at [775, 374] on input "5" at bounding box center [782, 383] width 213 height 24
click at [775, 373] on input "5" at bounding box center [782, 383] width 213 height 24
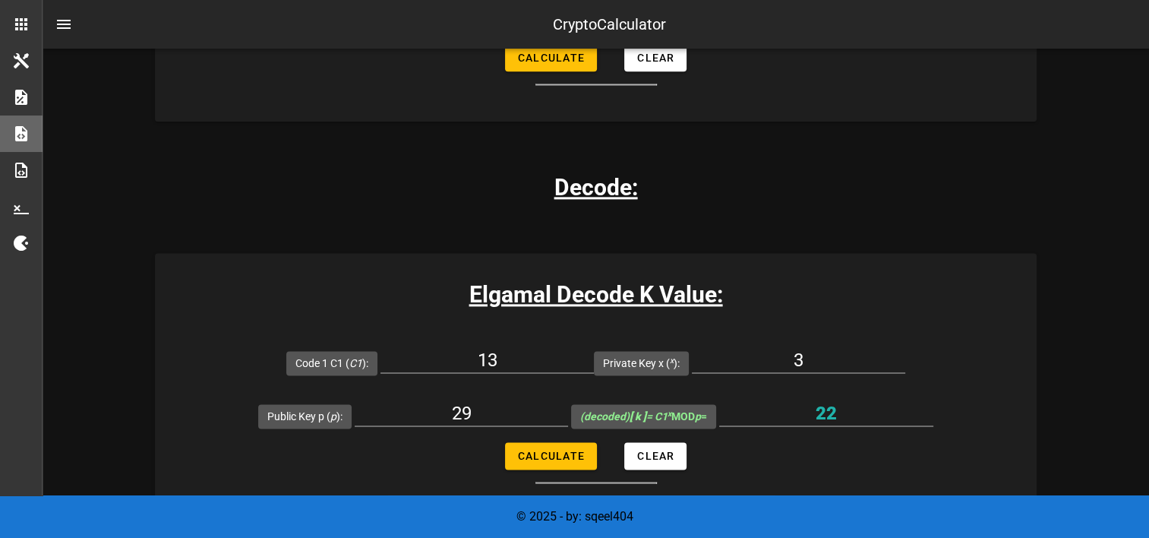
scroll to position [2007, 0]
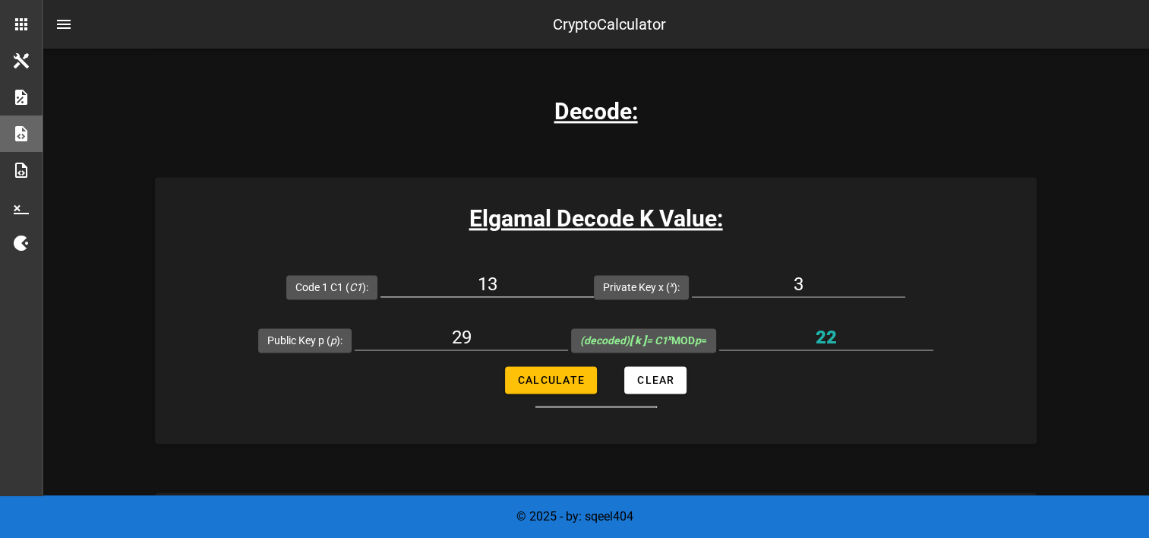
click at [501, 290] on input "13" at bounding box center [487, 284] width 213 height 24
paste input "8872970693835284710225704714922756631202600672565621250181883514294172235997126…"
type input "8872970693835284710225704714922756631202600672565621250181883514294172235997126…"
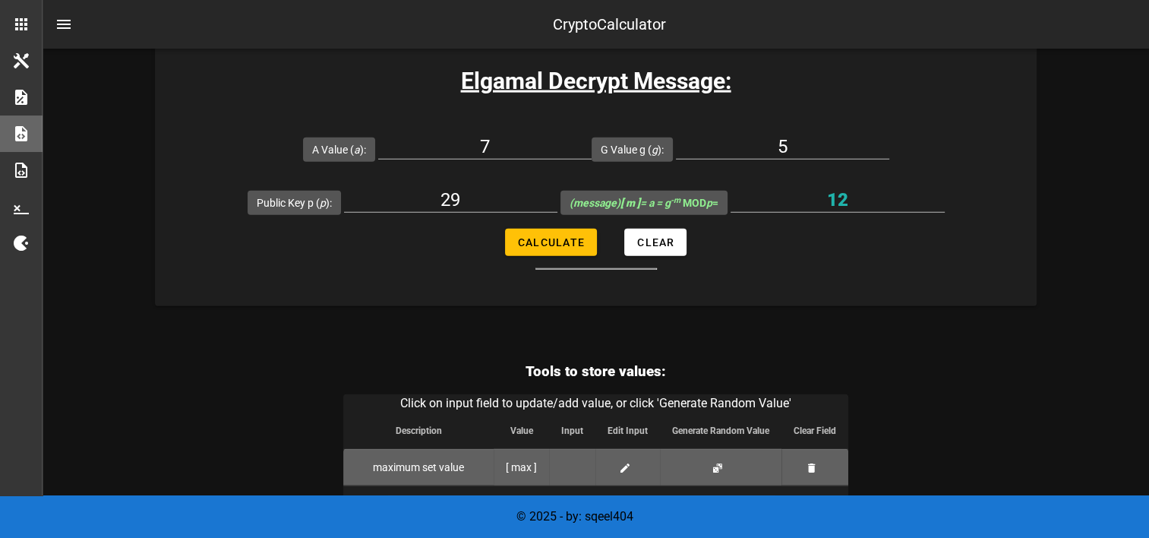
scroll to position [3480, 0]
